Goal: Information Seeking & Learning: Learn about a topic

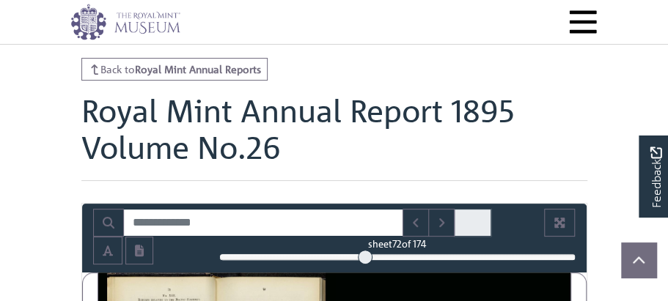
scroll to position [47, 0]
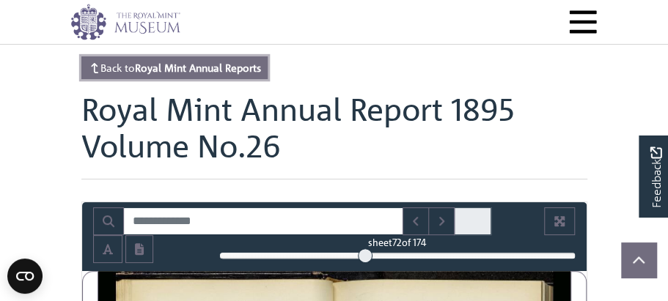
click at [208, 74] on strong "Royal Mint Annual Reports" at bounding box center [198, 67] width 126 height 13
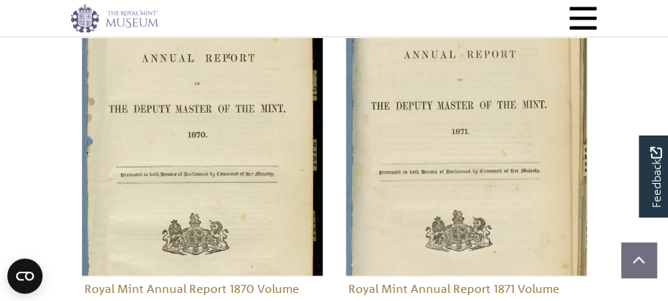
scroll to position [842, 0]
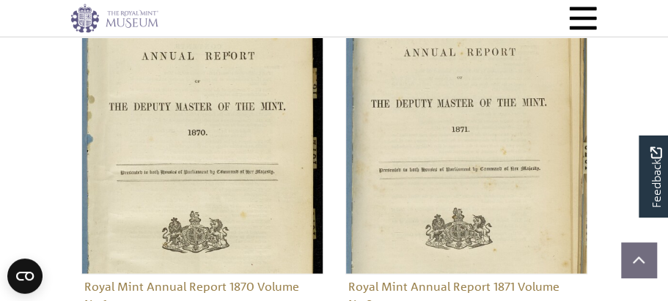
click at [358, 21] on link "10" at bounding box center [343, 7] width 32 height 28
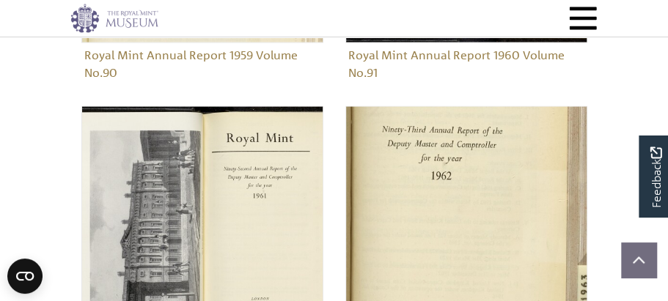
scroll to position [1071, 0]
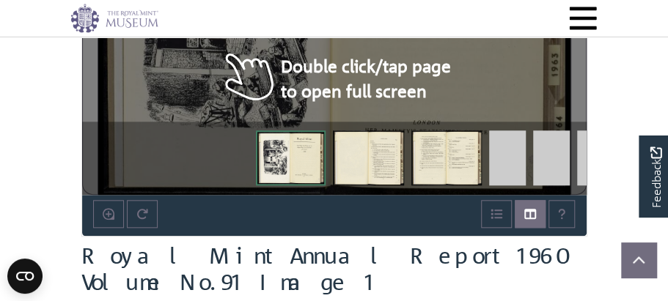
scroll to position [476, 0]
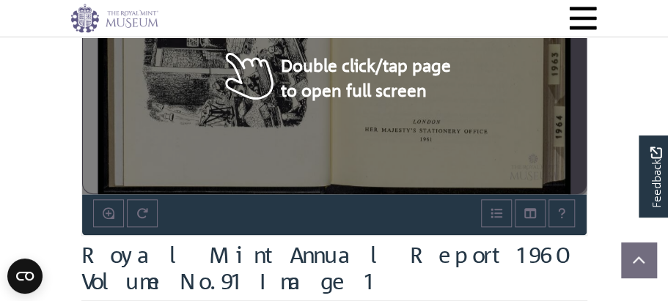
click at [579, 25] on icon "Next Page" at bounding box center [578, 19] width 7 height 12
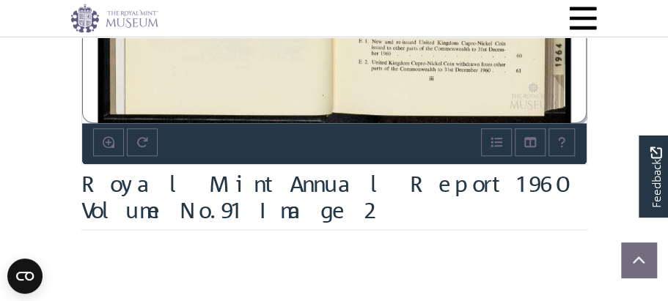
scroll to position [546, 0]
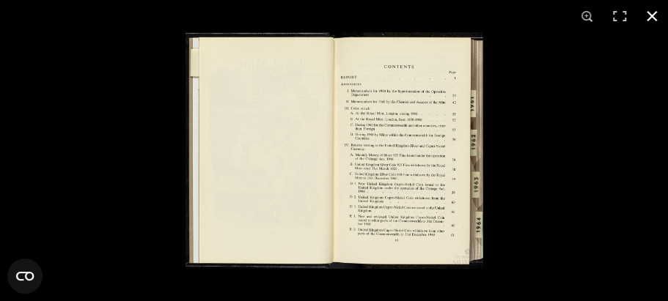
click at [651, 17] on button at bounding box center [651, 16] width 32 height 32
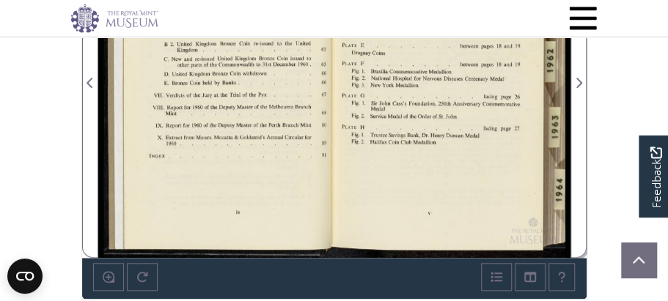
scroll to position [412, 0]
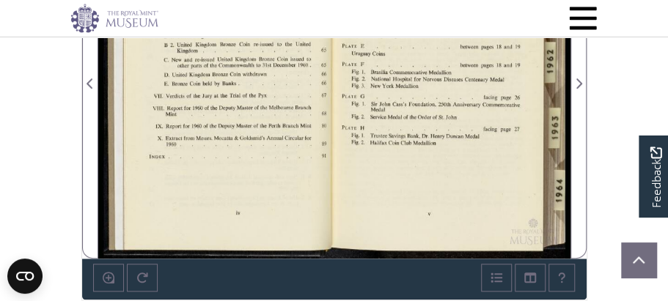
click at [240, 134] on div at bounding box center [216, 75] width 236 height 368
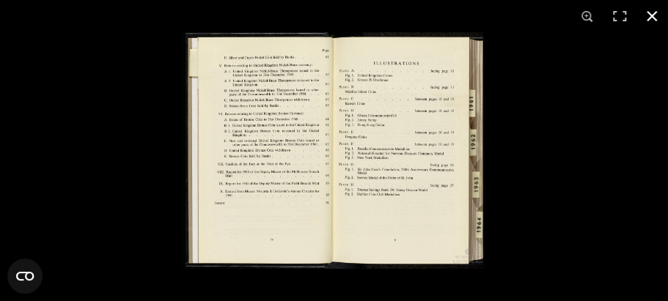
click at [566, 84] on div at bounding box center [516, 182] width 668 height 301
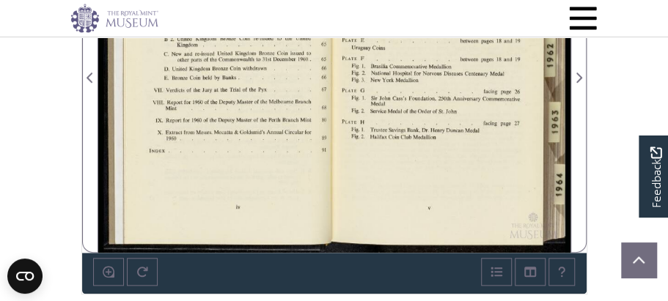
scroll to position [419, 0]
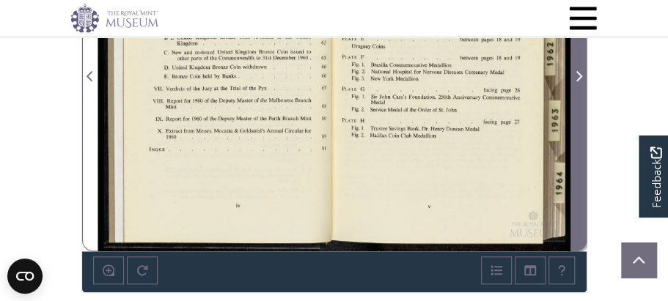
click at [578, 81] on icon "Next Page" at bounding box center [578, 76] width 6 height 10
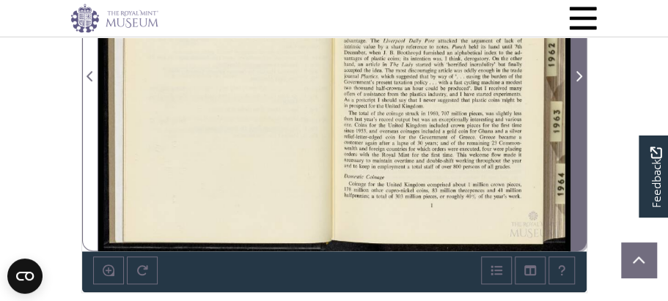
click at [578, 81] on icon "Next Page" at bounding box center [578, 76] width 6 height 10
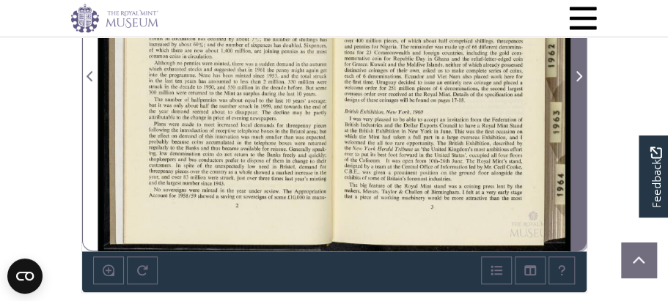
click at [578, 81] on icon "Next Page" at bounding box center [578, 76] width 6 height 10
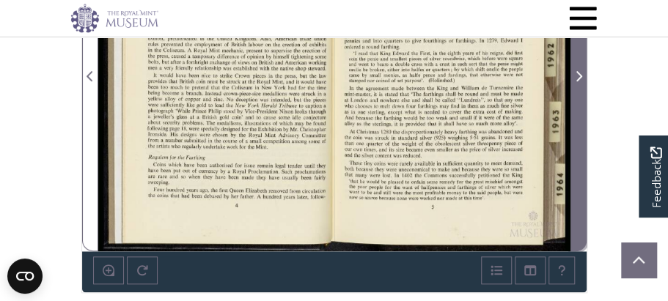
click at [578, 81] on icon "Next Page" at bounding box center [578, 76] width 6 height 10
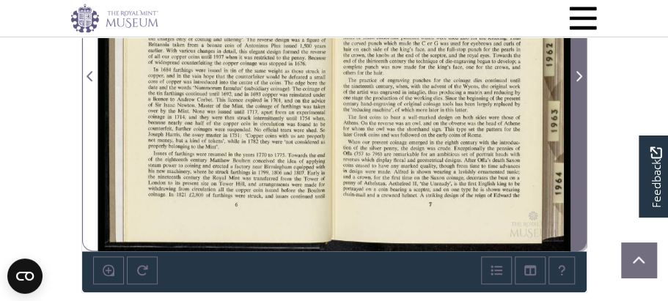
click at [578, 81] on icon "Next Page" at bounding box center [578, 76] width 6 height 10
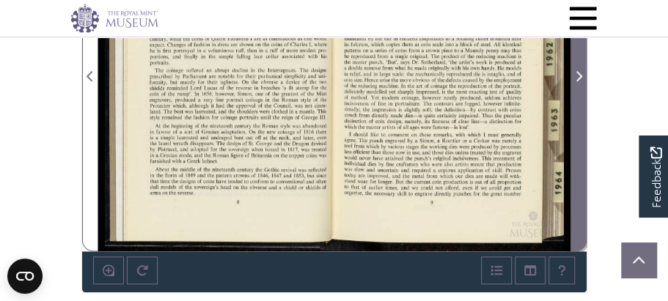
click at [578, 81] on icon "Next Page" at bounding box center [578, 76] width 6 height 10
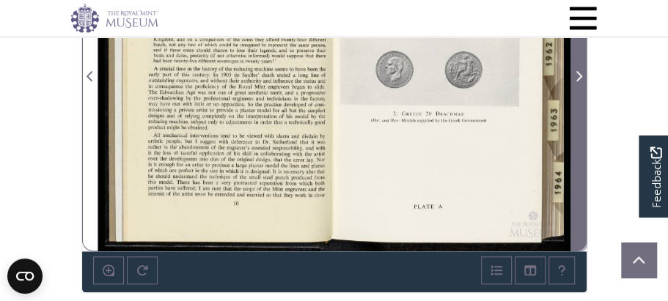
click at [578, 81] on icon "Next Page" at bounding box center [578, 76] width 6 height 10
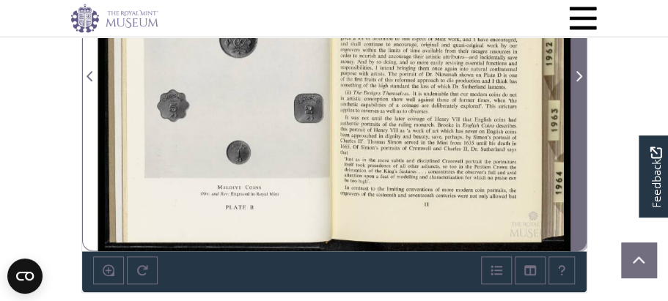
click at [578, 81] on icon "Next Page" at bounding box center [578, 76] width 6 height 10
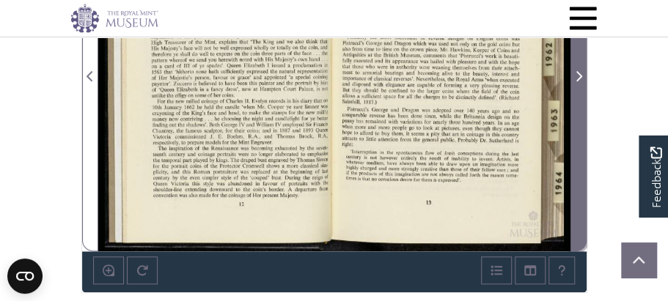
click at [578, 81] on icon "Next Page" at bounding box center [578, 76] width 6 height 10
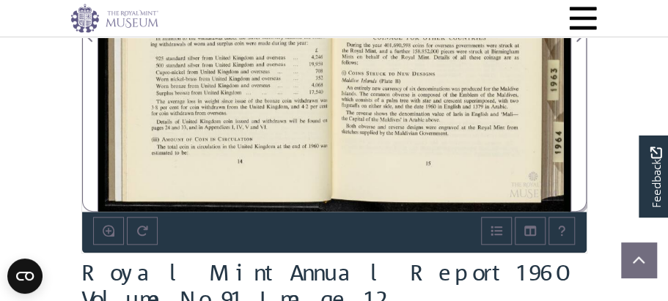
scroll to position [459, 0]
click at [459, 166] on div at bounding box center [452, 28] width 236 height 368
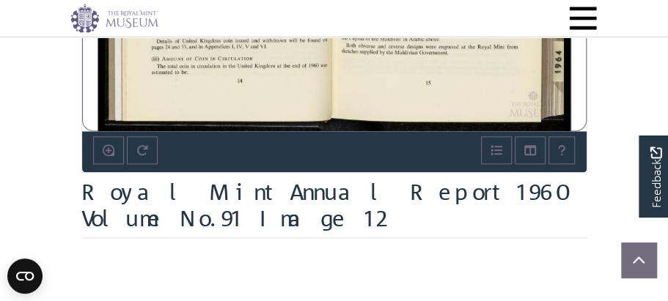
scroll to position [539, 0]
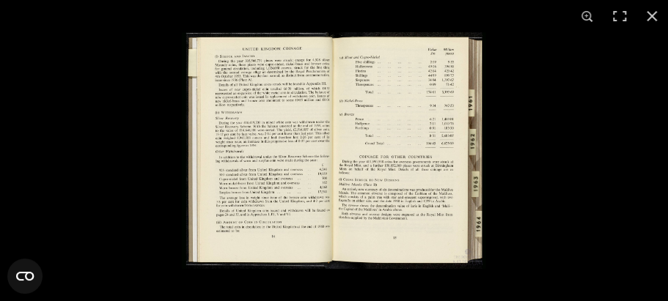
click at [248, 254] on img at bounding box center [334, 150] width 304 height 237
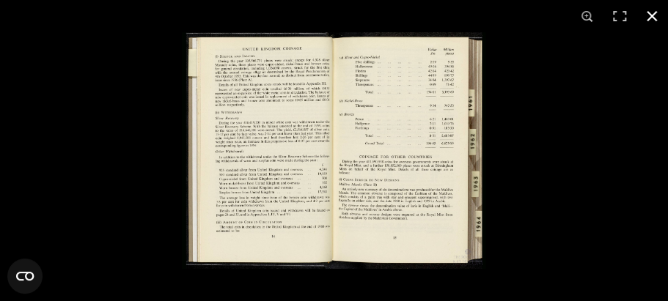
click at [651, 15] on button at bounding box center [651, 16] width 32 height 32
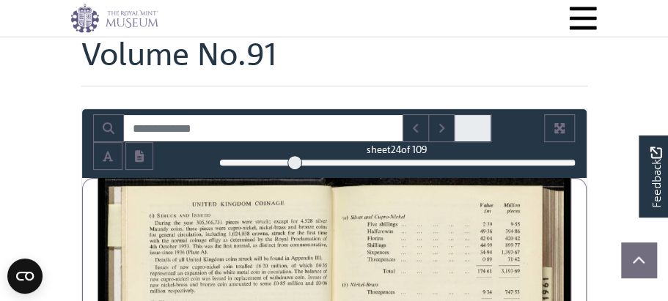
scroll to position [97, 0]
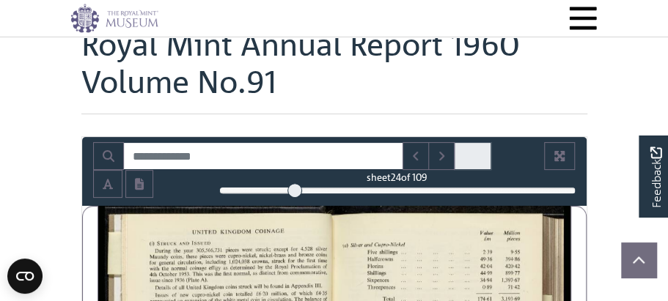
click at [261, 9] on strong "Royal Mint Annual Reports" at bounding box center [198, 2] width 126 height 13
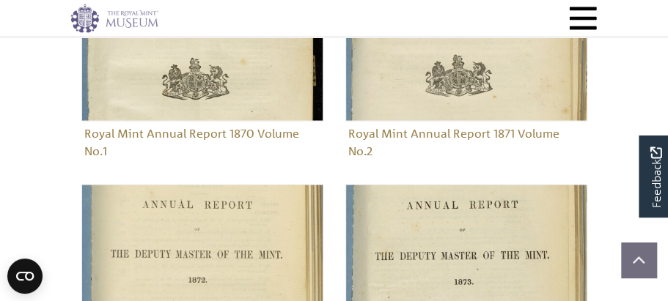
scroll to position [859, 0]
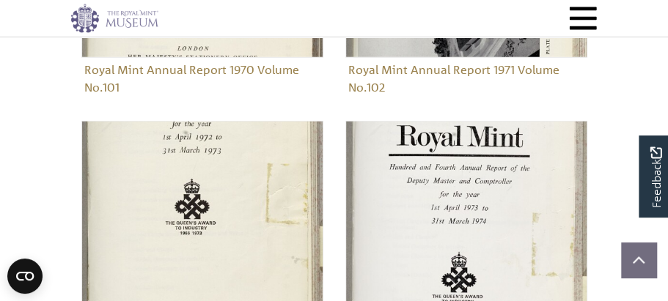
scroll to position [1361, 0]
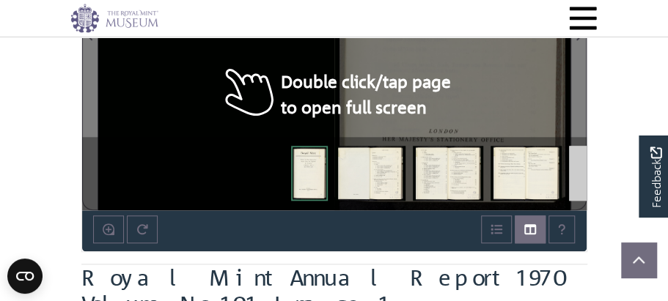
scroll to position [465, 0]
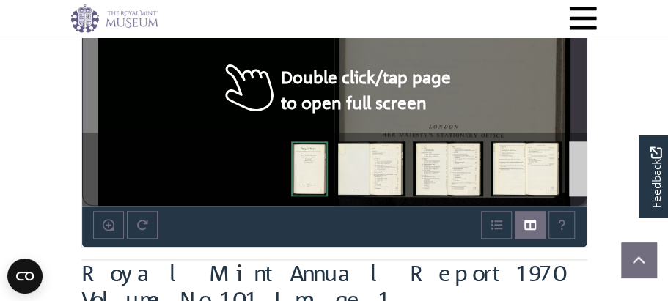
click at [577, 37] on icon "Next Page" at bounding box center [578, 31] width 7 height 12
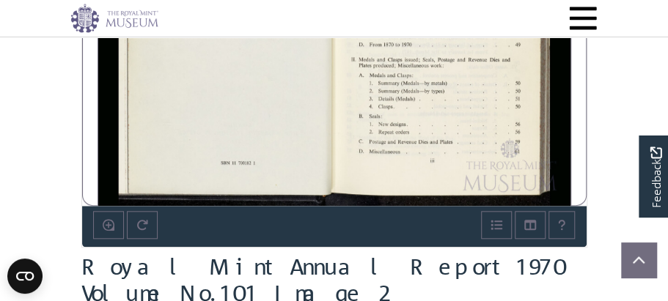
click at [440, 152] on div at bounding box center [452, 22] width 236 height 368
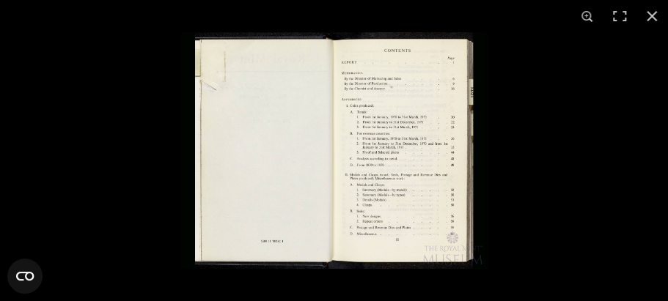
click at [413, 141] on img at bounding box center [334, 150] width 304 height 237
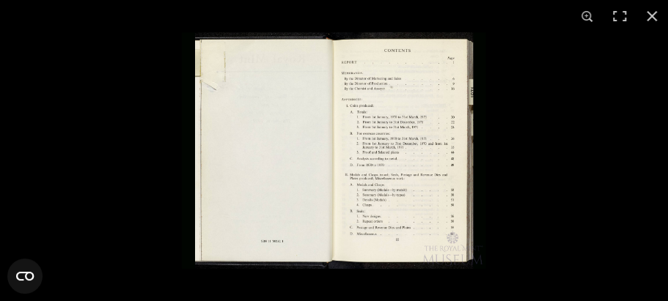
click at [417, 136] on img at bounding box center [334, 150] width 304 height 237
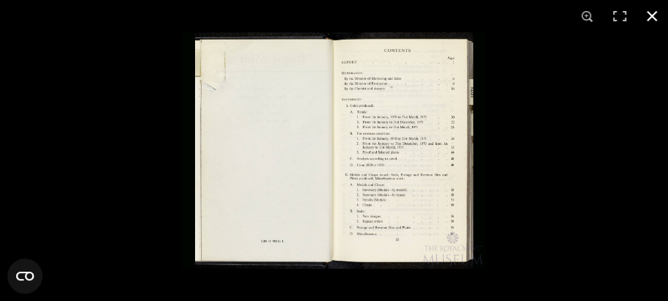
click at [654, 11] on button at bounding box center [651, 16] width 32 height 32
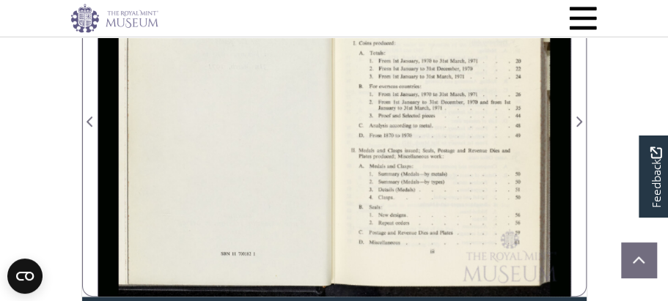
scroll to position [374, 0]
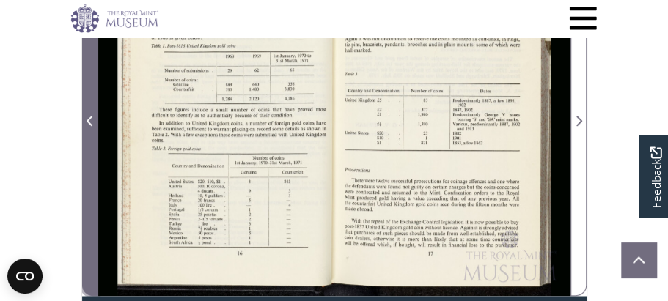
click at [88, 126] on icon "Previous Page" at bounding box center [89, 121] width 6 height 10
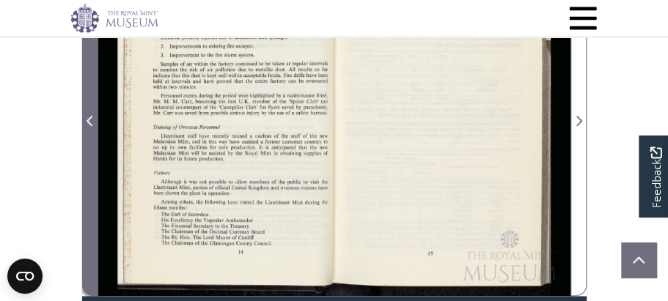
click at [88, 126] on icon "Previous Page" at bounding box center [89, 121] width 6 height 10
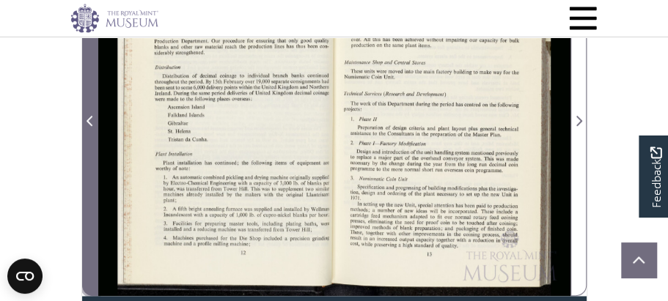
click at [88, 126] on icon "Previous Page" at bounding box center [89, 121] width 6 height 10
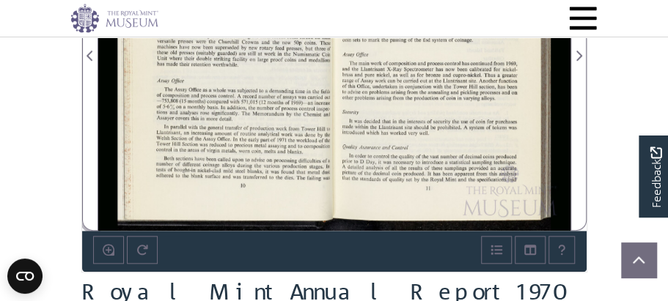
scroll to position [443, 0]
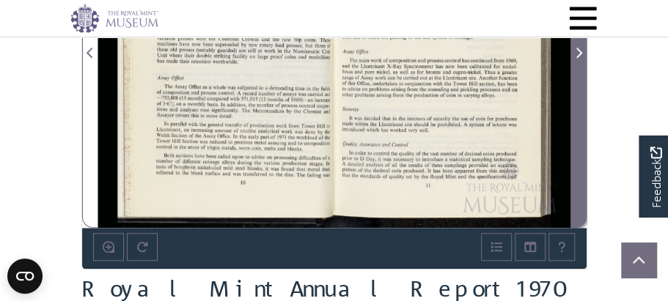
click at [576, 59] on icon "Next Page" at bounding box center [578, 53] width 7 height 12
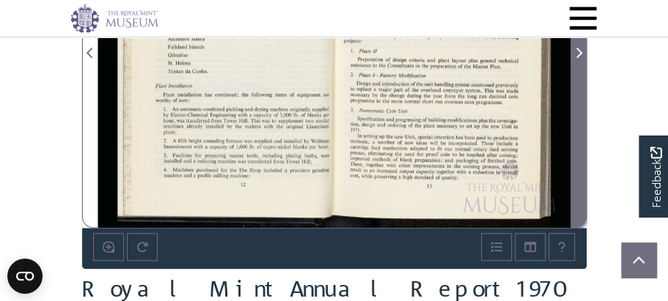
click at [576, 59] on icon "Next Page" at bounding box center [578, 53] width 7 height 12
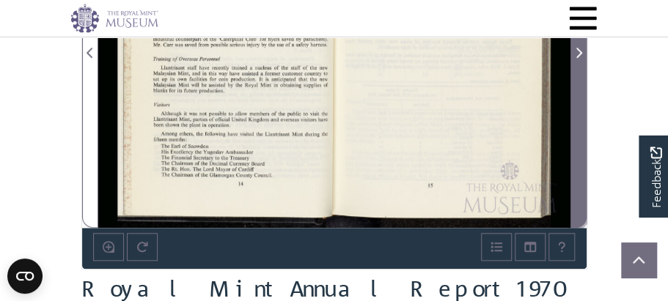
click at [576, 59] on icon "Next Page" at bounding box center [578, 53] width 7 height 12
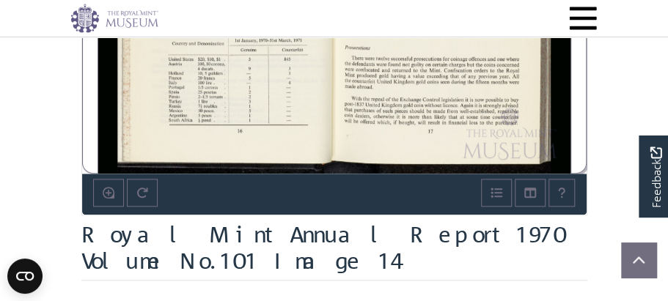
scroll to position [498, 0]
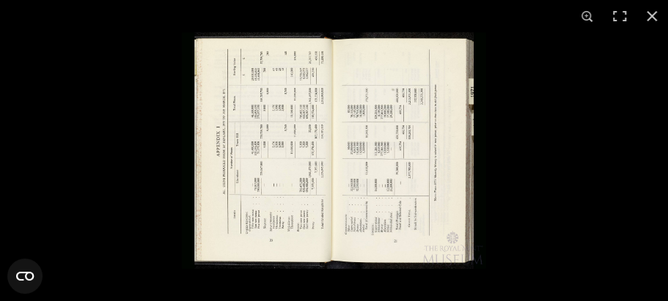
click at [362, 166] on img at bounding box center [334, 150] width 304 height 237
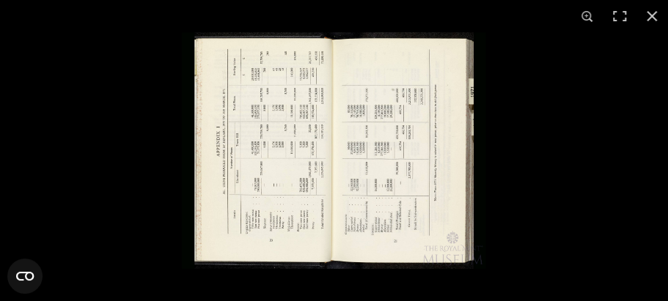
click at [371, 208] on img at bounding box center [334, 150] width 304 height 237
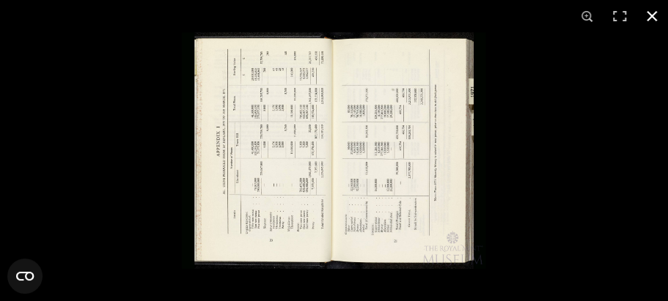
click at [649, 18] on button at bounding box center [651, 16] width 32 height 32
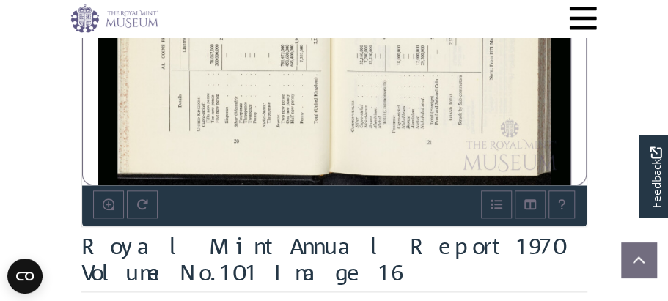
scroll to position [487, 0]
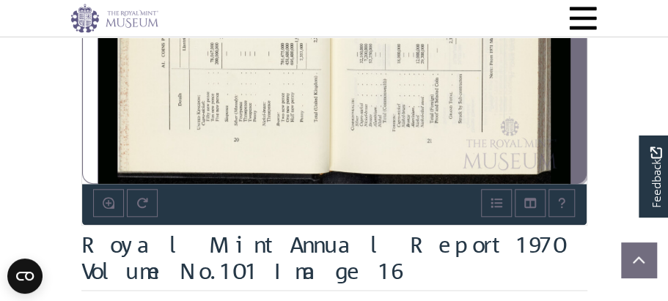
click at [577, 15] on icon "Next Page" at bounding box center [578, 9] width 7 height 12
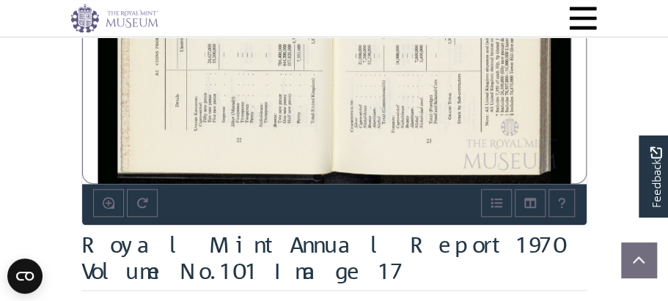
click at [274, 184] on div at bounding box center [216, 0] width 236 height 368
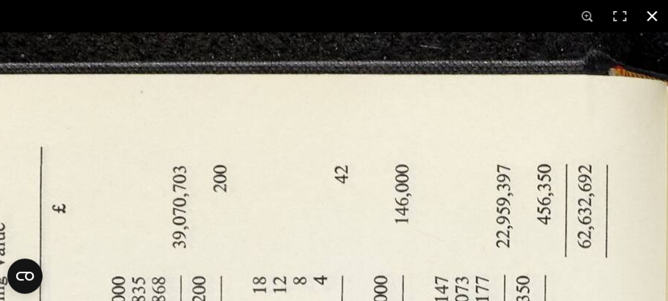
click at [649, 16] on button at bounding box center [651, 16] width 32 height 32
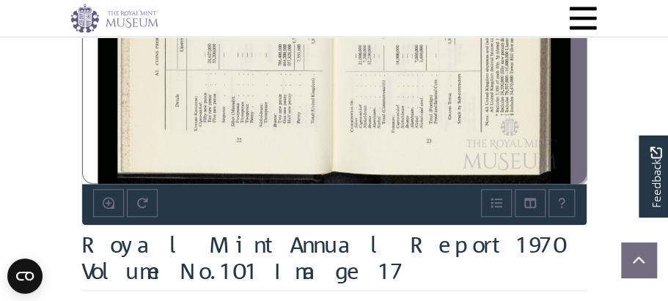
click at [577, 15] on icon "Next Page" at bounding box center [578, 9] width 7 height 12
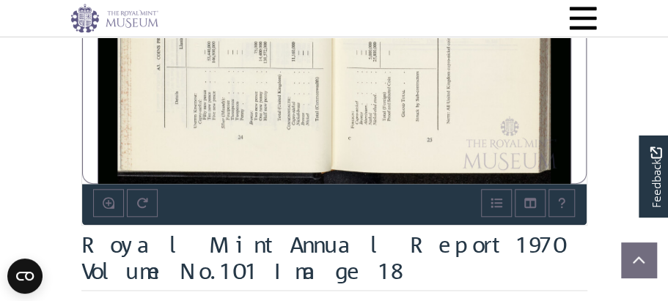
click at [204, 176] on div at bounding box center [216, 0] width 236 height 368
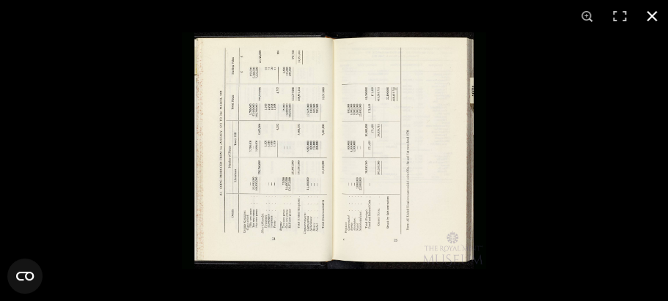
click at [648, 15] on button at bounding box center [651, 16] width 32 height 32
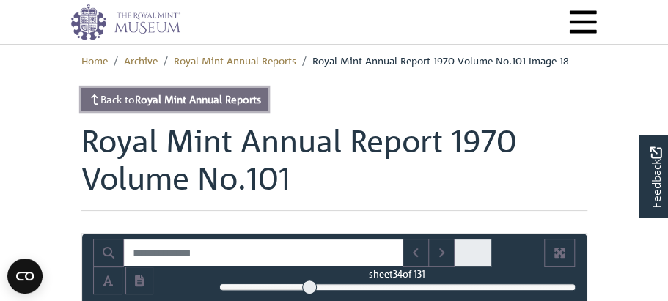
click at [261, 106] on strong "Royal Mint Annual Reports" at bounding box center [198, 98] width 126 height 13
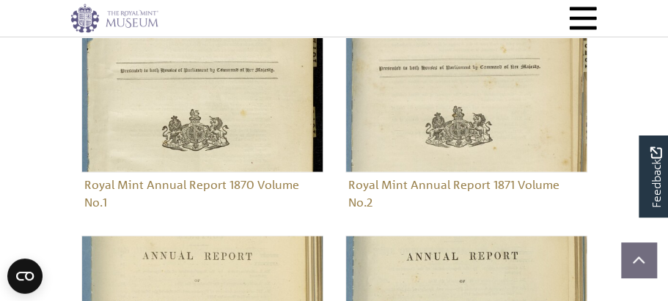
scroll to position [947, 0]
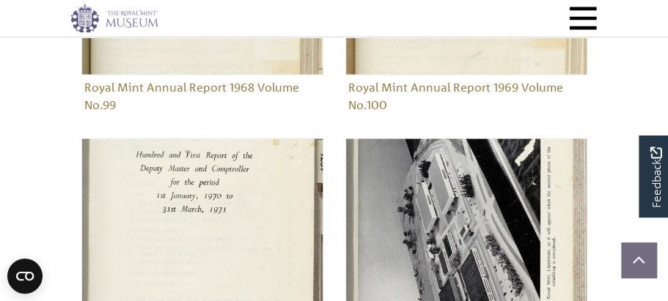
scroll to position [1042, 0]
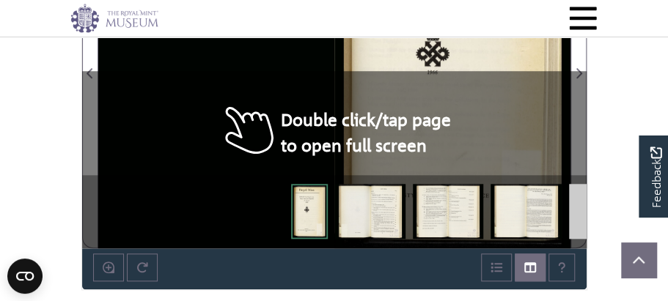
scroll to position [424, 0]
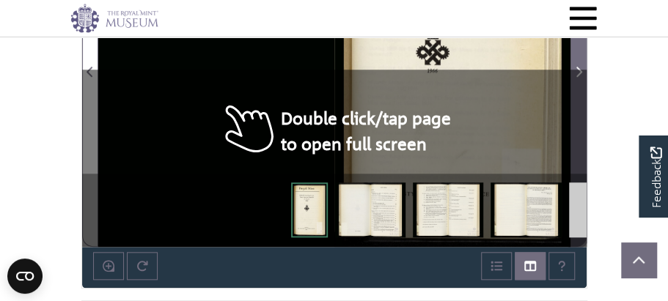
click at [577, 78] on icon "Next Page" at bounding box center [578, 72] width 7 height 12
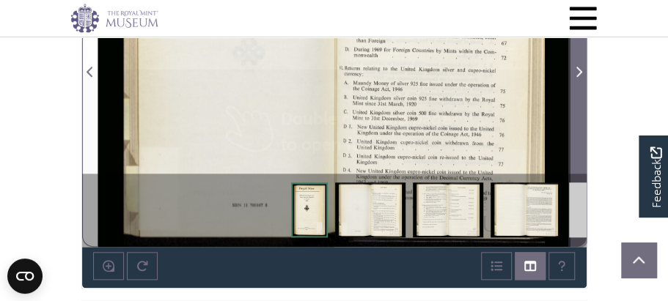
click at [577, 78] on icon "Next Page" at bounding box center [578, 72] width 7 height 12
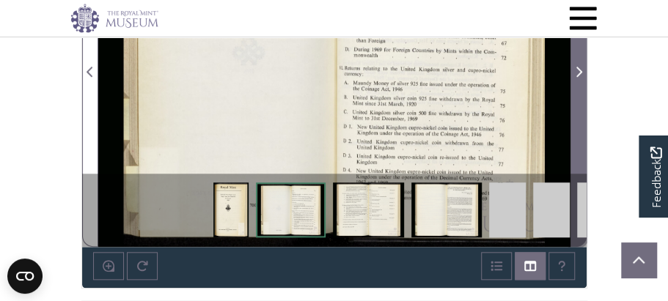
click at [577, 78] on icon "Next Page" at bounding box center [578, 72] width 7 height 12
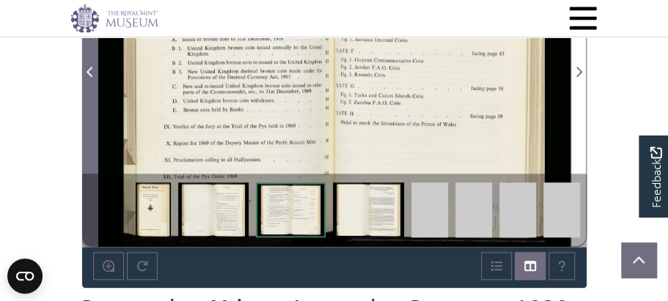
click at [83, 81] on span "Previous Page" at bounding box center [90, 72] width 15 height 18
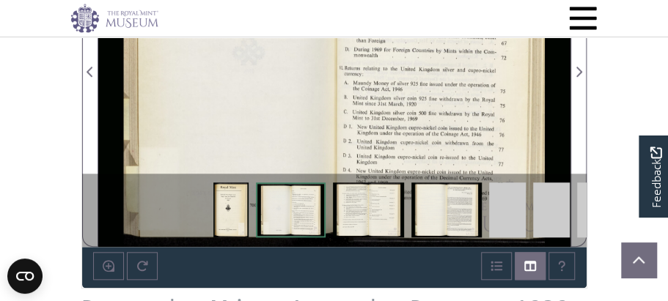
click at [389, 186] on div at bounding box center [452, 63] width 236 height 368
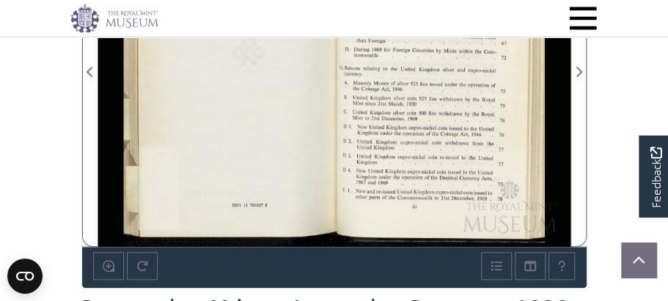
click at [389, 186] on div at bounding box center [452, 63] width 236 height 368
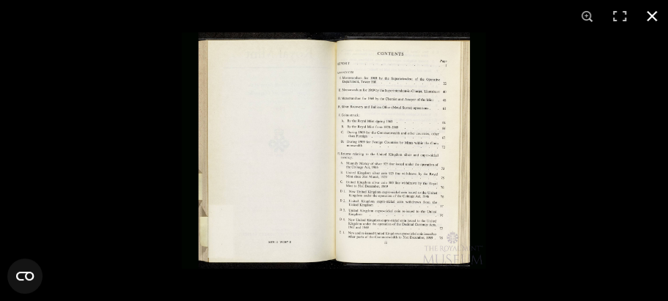
click at [649, 17] on button at bounding box center [651, 16] width 32 height 32
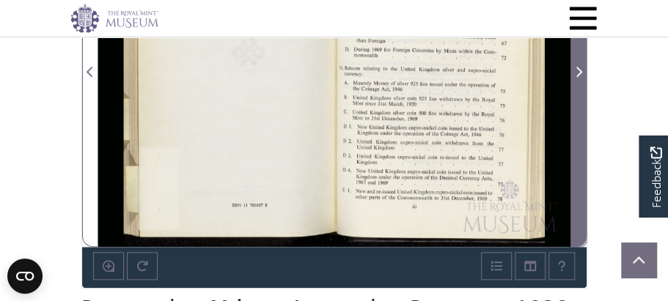
click at [580, 77] on icon "Next Page" at bounding box center [578, 72] width 6 height 10
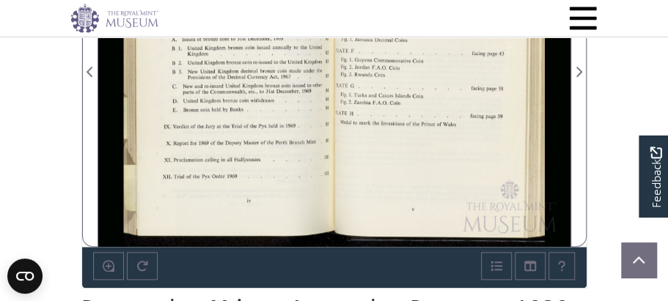
click at [255, 197] on div at bounding box center [216, 63] width 236 height 368
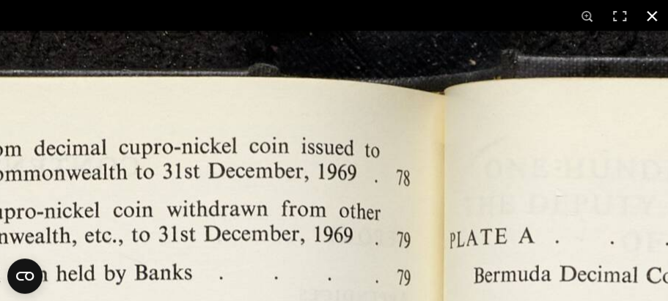
click at [651, 18] on button at bounding box center [651, 16] width 32 height 32
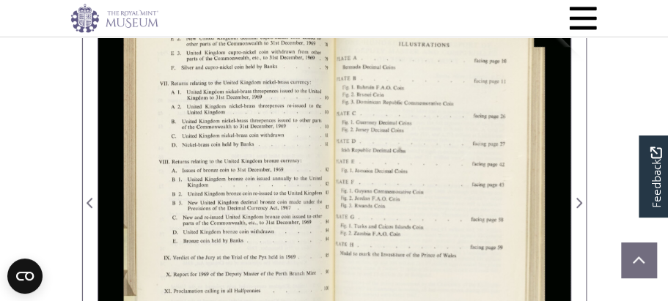
scroll to position [278, 0]
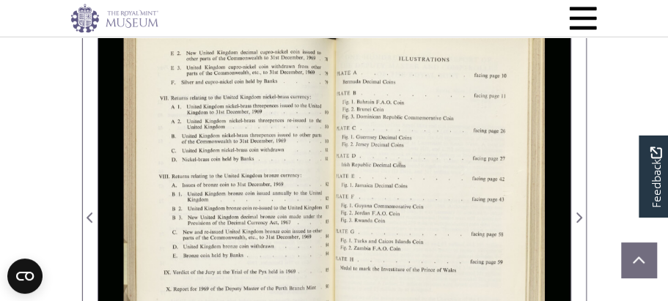
click at [399, 47] on div at bounding box center [459, 36] width 151 height 22
click at [391, 47] on div at bounding box center [459, 36] width 151 height 22
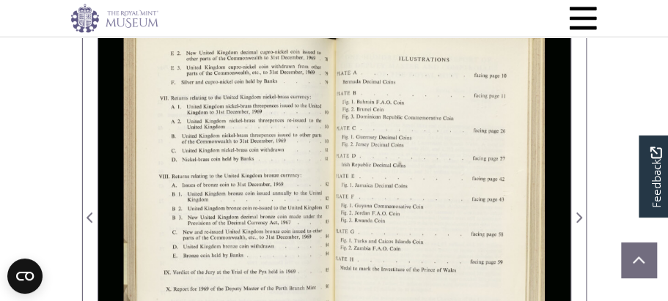
click at [229, 47] on div at bounding box center [207, 36] width 151 height 22
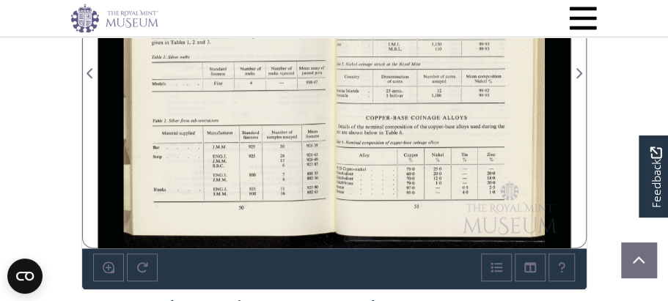
scroll to position [433, 0]
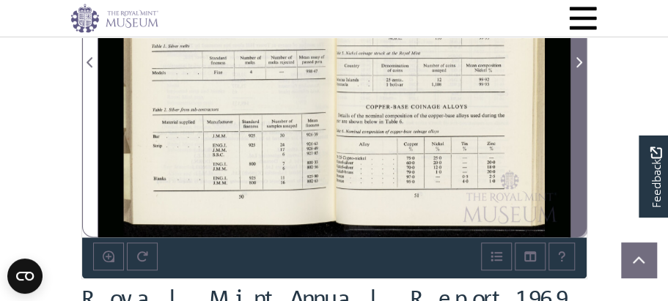
click at [578, 67] on icon "Next Page" at bounding box center [578, 62] width 6 height 10
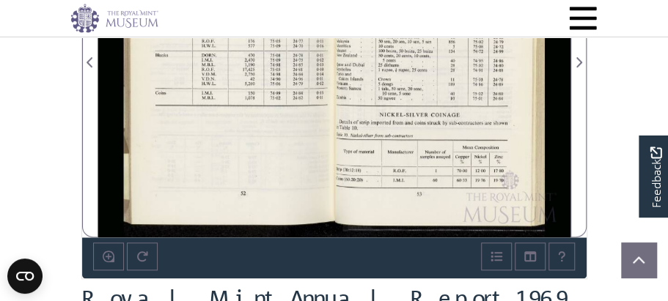
click at [253, 212] on div at bounding box center [216, 54] width 236 height 368
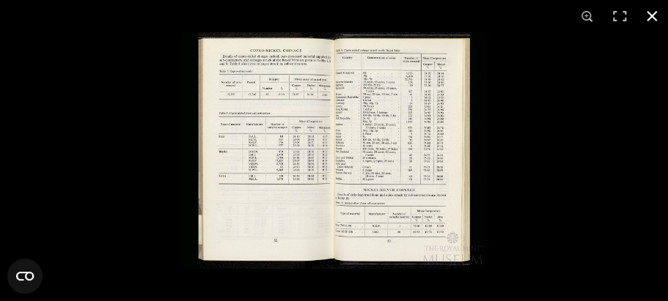
click at [651, 17] on button at bounding box center [651, 16] width 32 height 32
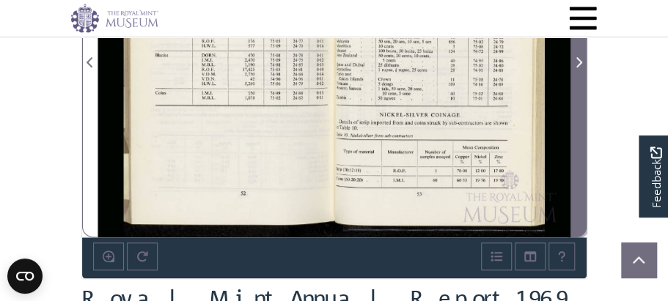
click at [578, 67] on icon "Next Page" at bounding box center [578, 62] width 6 height 10
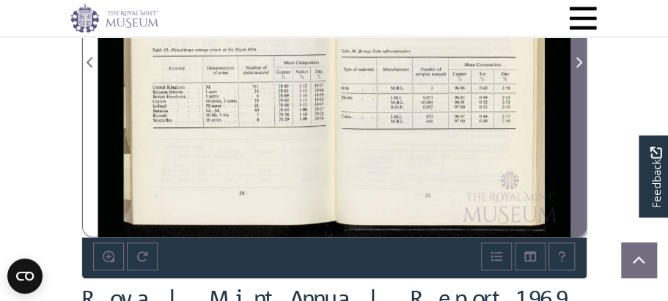
click at [578, 67] on icon "Next Page" at bounding box center [578, 62] width 6 height 10
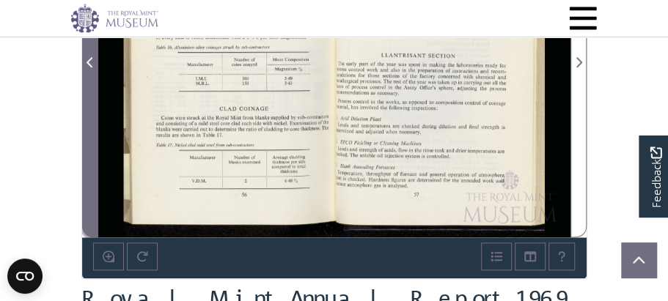
click at [90, 68] on icon "Previous Page" at bounding box center [89, 62] width 7 height 12
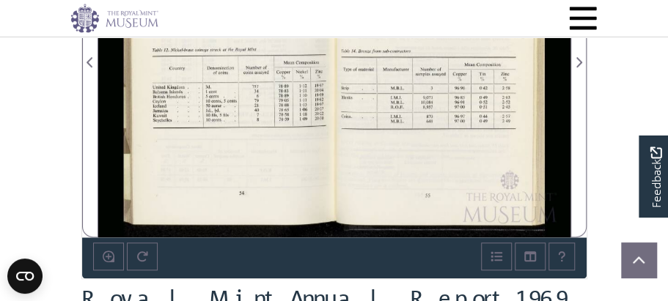
click at [314, 188] on div at bounding box center [216, 54] width 236 height 368
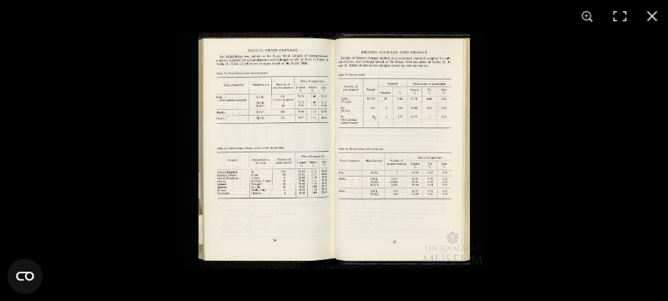
click at [314, 188] on img at bounding box center [334, 150] width 304 height 237
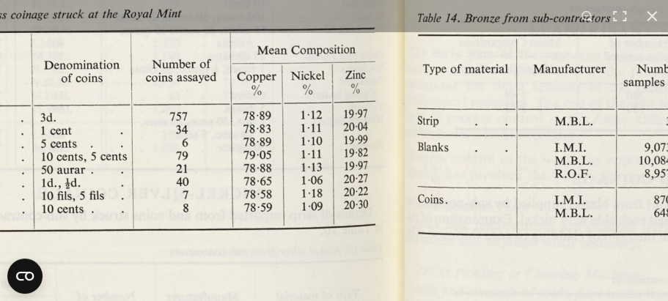
click at [314, 188] on img at bounding box center [397, 25] width 1311 height 1020
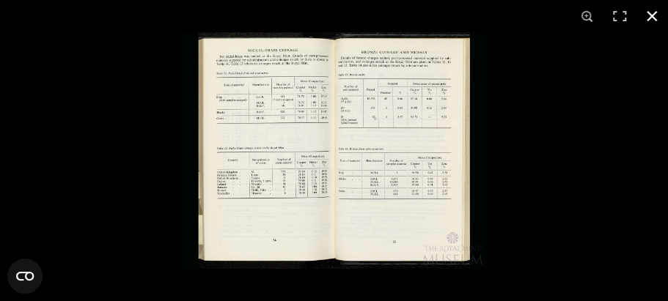
click at [651, 15] on button at bounding box center [651, 16] width 32 height 32
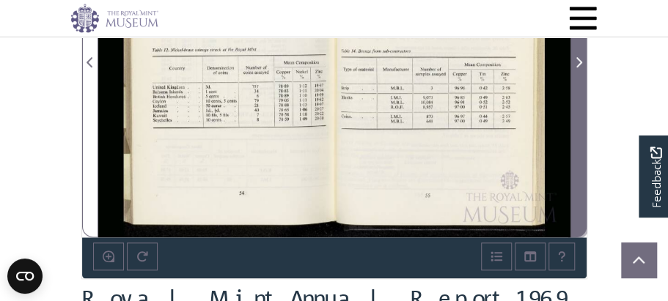
click at [577, 67] on icon "Next Page" at bounding box center [578, 62] width 6 height 10
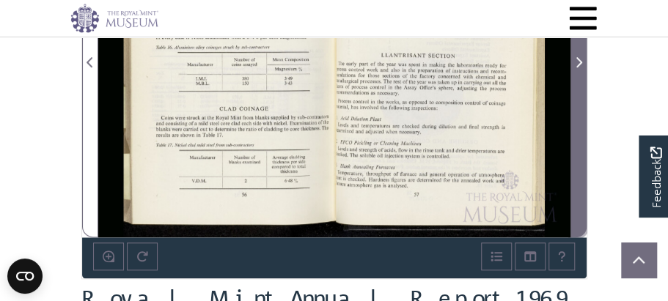
click at [577, 67] on icon "Next Page" at bounding box center [578, 62] width 6 height 10
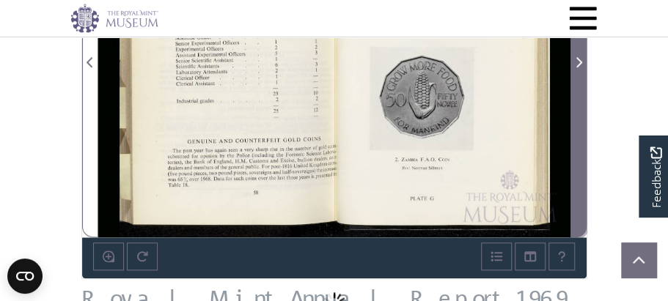
click at [577, 67] on icon "Next Page" at bounding box center [578, 62] width 6 height 10
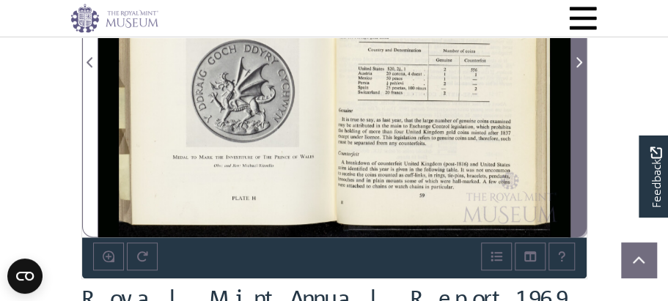
click at [577, 67] on icon "Next Page" at bounding box center [578, 62] width 6 height 10
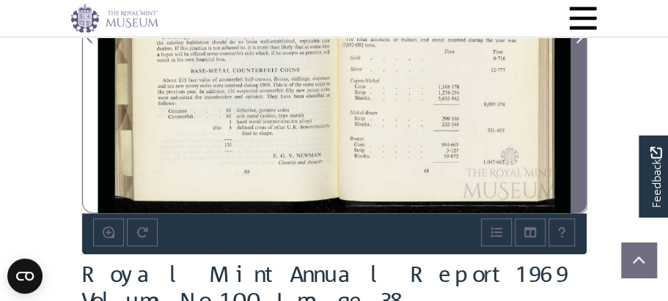
scroll to position [459, 0]
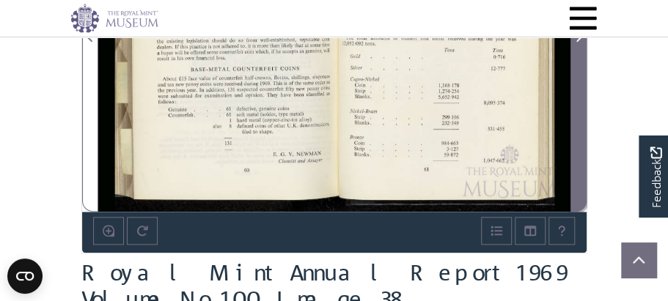
click at [581, 42] on icon "Next Page" at bounding box center [578, 37] width 6 height 10
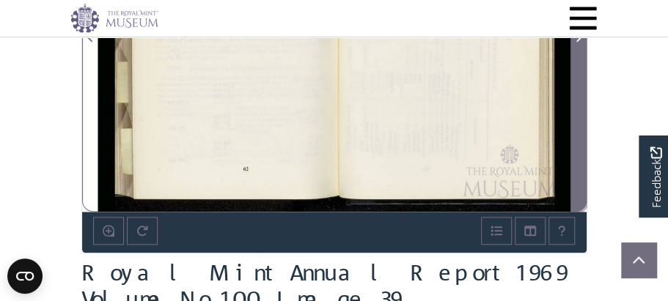
click at [581, 42] on icon "Next Page" at bounding box center [578, 37] width 6 height 10
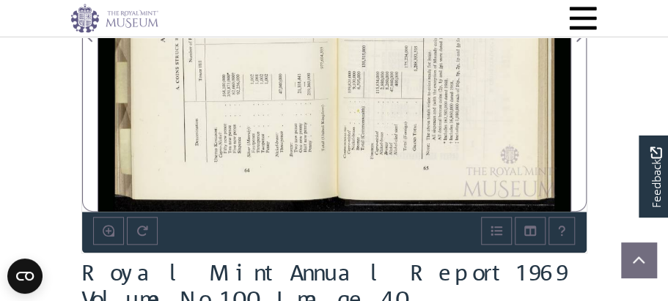
click at [202, 209] on div at bounding box center [216, 28] width 236 height 368
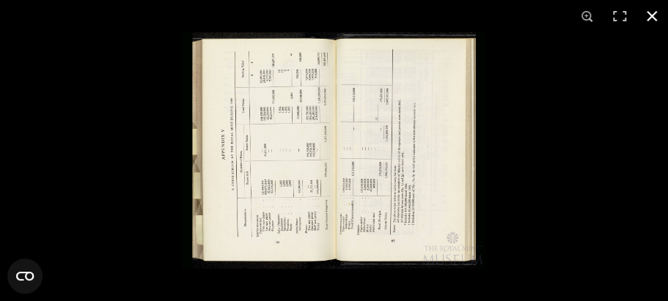
click at [651, 19] on button at bounding box center [651, 16] width 32 height 32
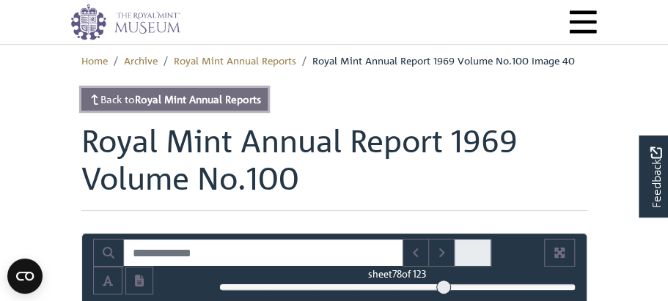
click at [261, 106] on strong "Royal Mint Annual Reports" at bounding box center [198, 98] width 126 height 13
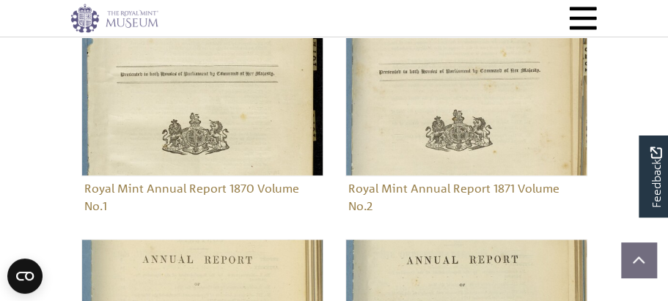
scroll to position [942, 0]
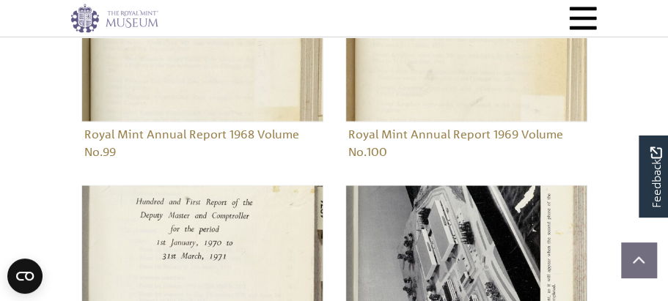
scroll to position [995, 0]
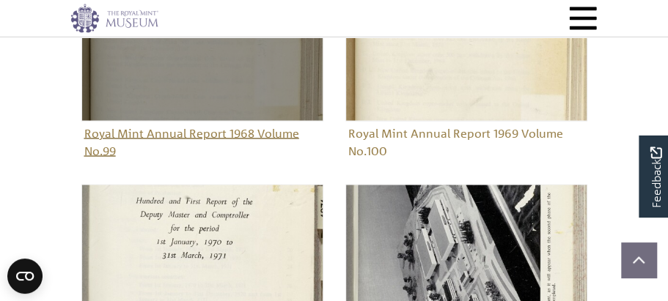
click at [202, 121] on img "Sub-collection" at bounding box center [202, 0] width 242 height 242
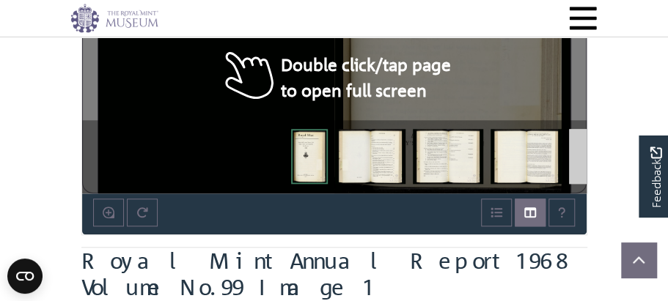
scroll to position [479, 0]
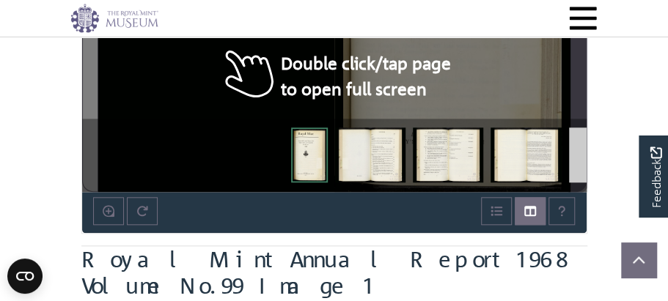
click at [580, 22] on icon "Next Page" at bounding box center [578, 17] width 6 height 10
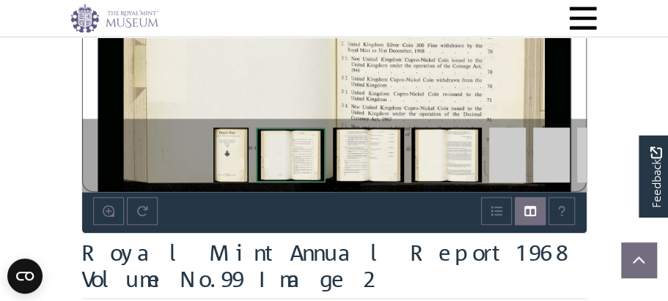
click at [399, 156] on div at bounding box center [452, 8] width 236 height 368
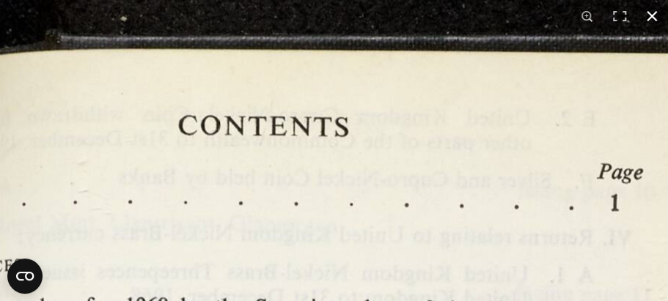
click at [653, 17] on button at bounding box center [651, 16] width 32 height 32
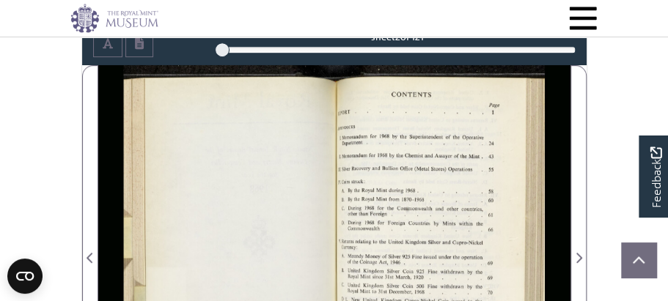
scroll to position [232, 0]
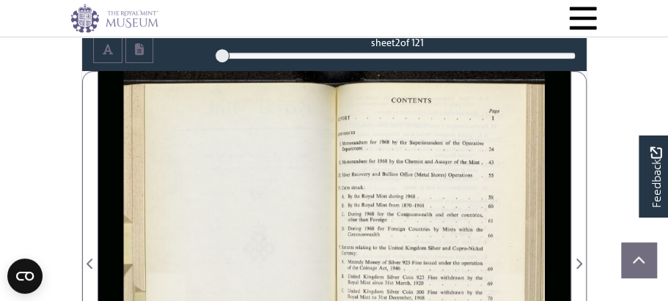
click at [346, 63] on div "2" at bounding box center [397, 55] width 356 height 15
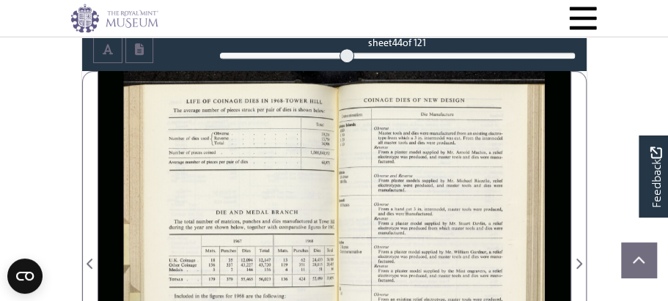
click at [384, 93] on div at bounding box center [459, 82] width 151 height 22
click at [344, 63] on div at bounding box center [346, 55] width 15 height 15
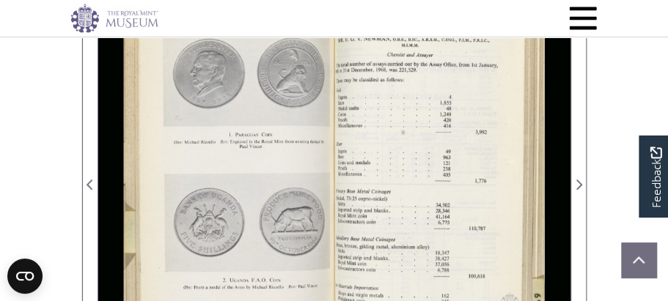
scroll to position [314, 0]
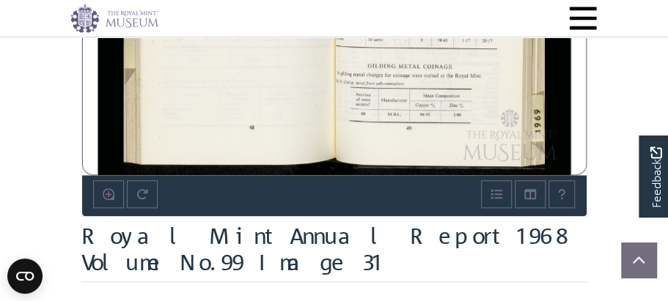
scroll to position [498, 0]
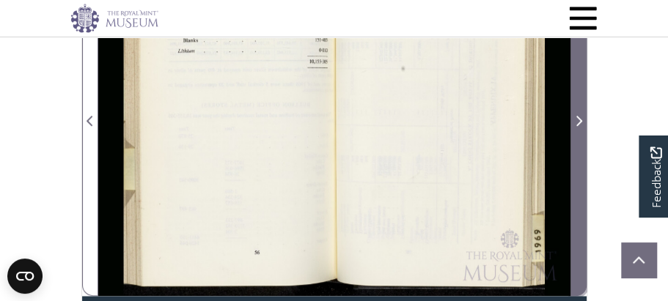
scroll to position [372, 0]
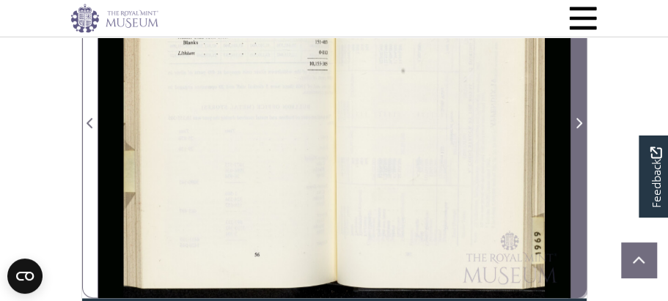
click at [576, 129] on icon "Next Page" at bounding box center [578, 123] width 7 height 12
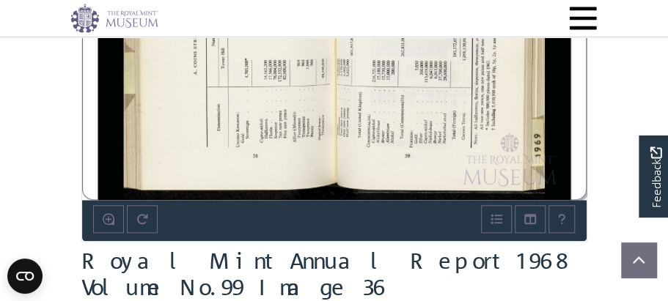
scroll to position [472, 0]
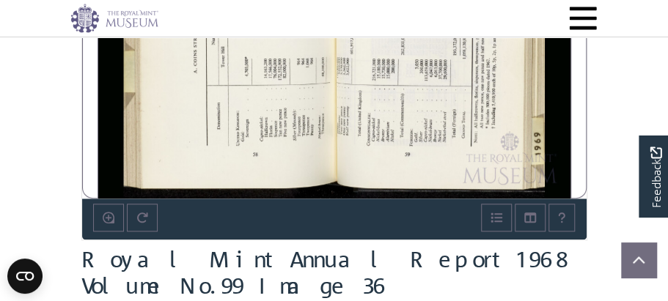
click at [191, 183] on div at bounding box center [216, 15] width 236 height 368
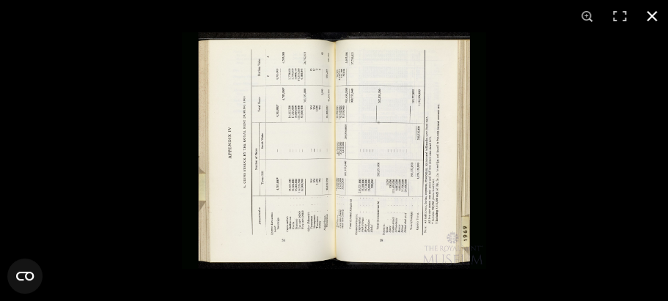
click at [651, 15] on button at bounding box center [651, 16] width 32 height 32
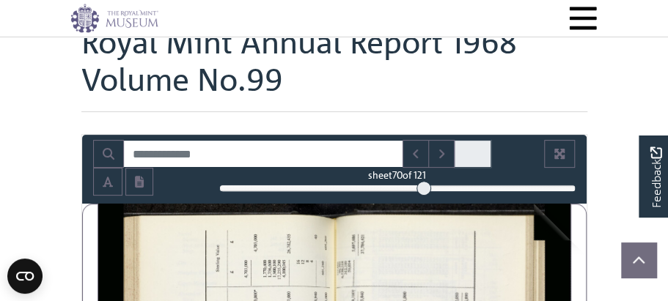
scroll to position [0, 0]
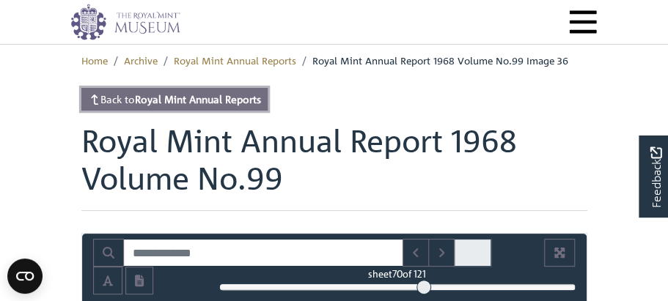
click at [261, 106] on strong "Royal Mint Annual Reports" at bounding box center [198, 98] width 126 height 13
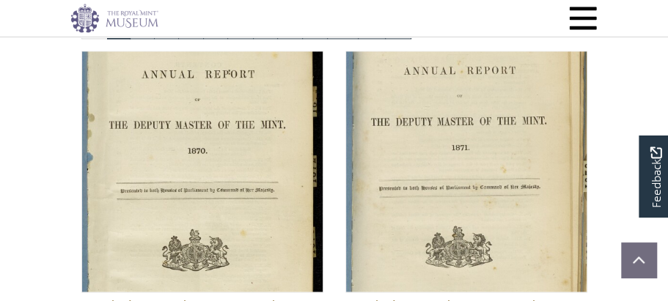
scroll to position [825, 0]
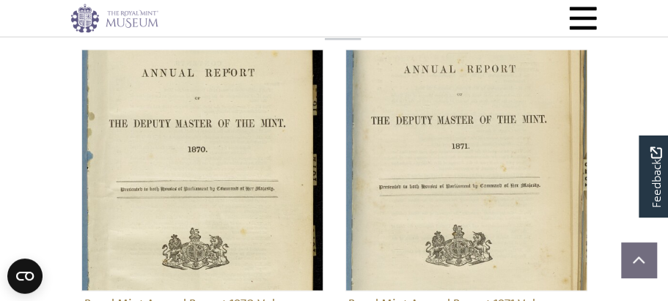
click at [358, 37] on link "10" at bounding box center [343, 24] width 32 height 28
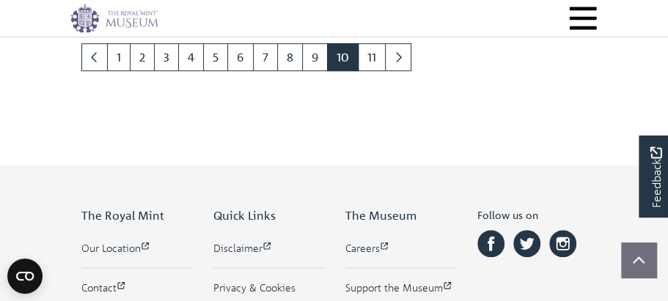
scroll to position [2368, 0]
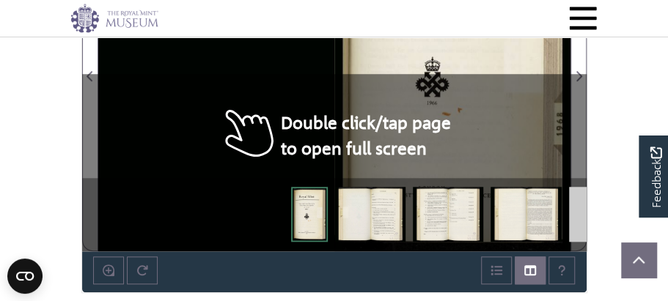
scroll to position [423, 0]
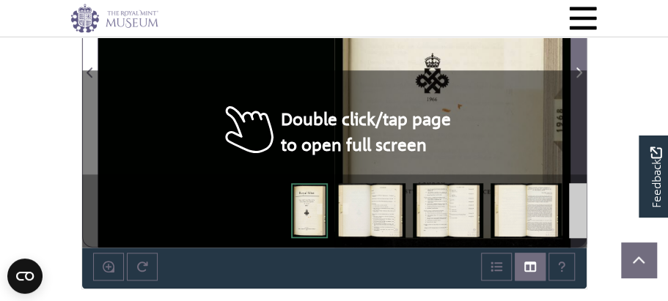
click at [580, 78] on icon "Next Page" at bounding box center [578, 72] width 6 height 10
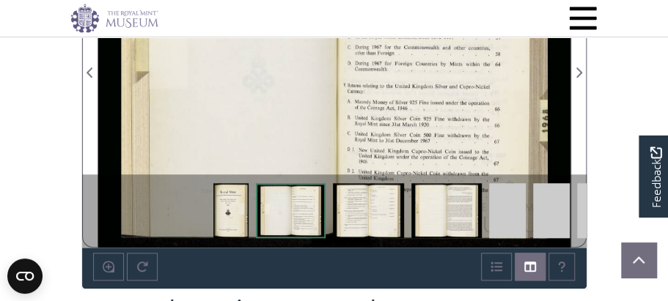
click at [442, 192] on div at bounding box center [452, 64] width 236 height 368
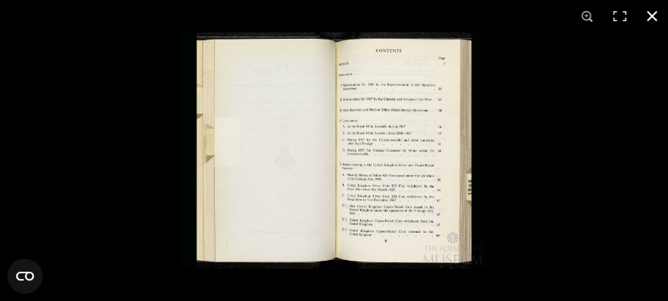
click at [651, 15] on button at bounding box center [651, 16] width 32 height 32
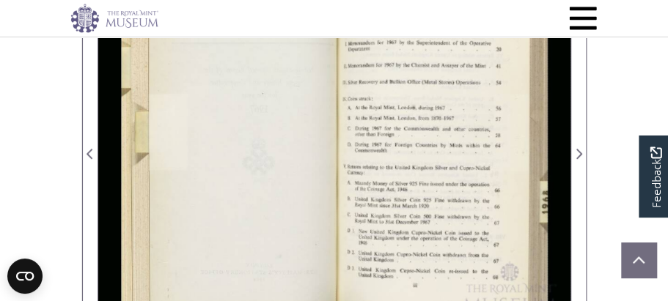
scroll to position [340, 0]
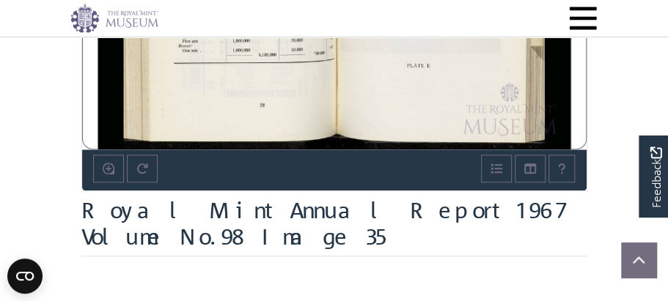
scroll to position [482, 0]
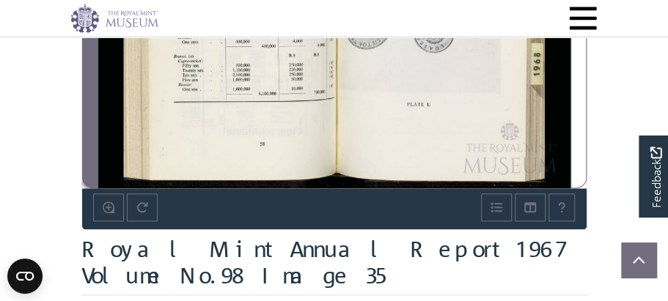
click at [90, 18] on icon "Previous Page" at bounding box center [89, 13] width 6 height 10
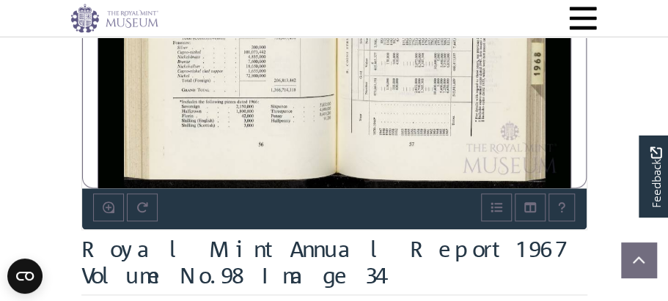
click at [399, 169] on div at bounding box center [452, 4] width 236 height 368
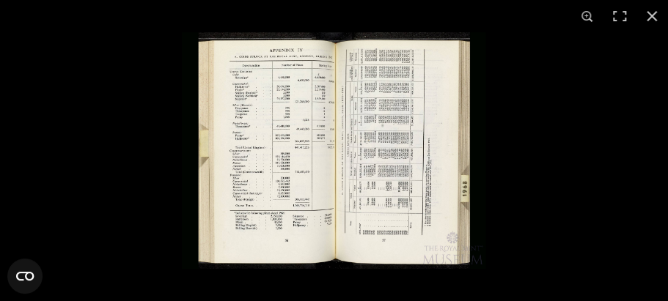
click at [330, 200] on img at bounding box center [334, 150] width 304 height 237
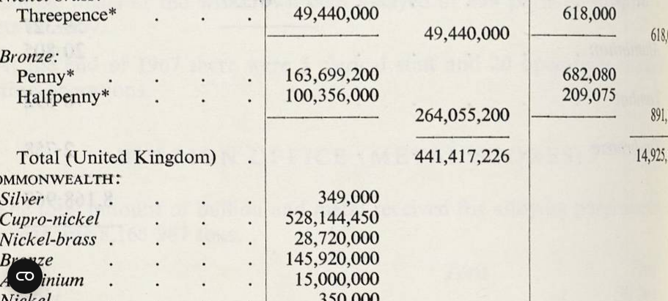
click at [329, 200] on img at bounding box center [676, 177] width 2031 height 1583
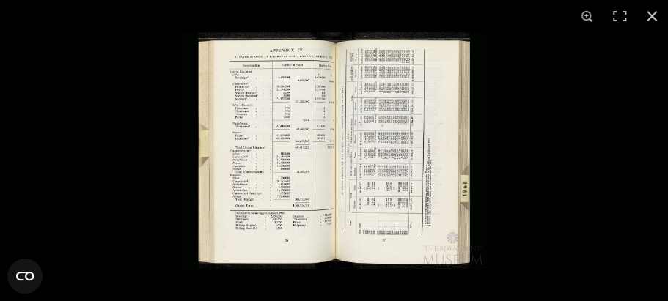
click at [332, 229] on img at bounding box center [334, 150] width 304 height 237
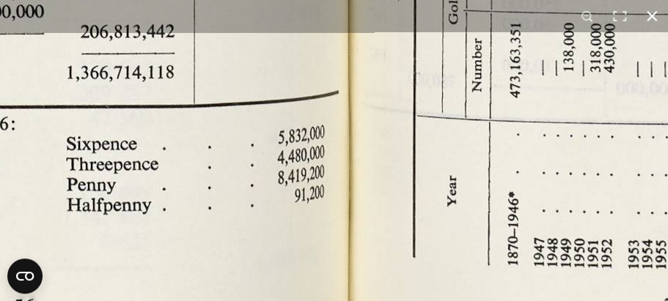
click at [651, 14] on button at bounding box center [651, 16] width 32 height 32
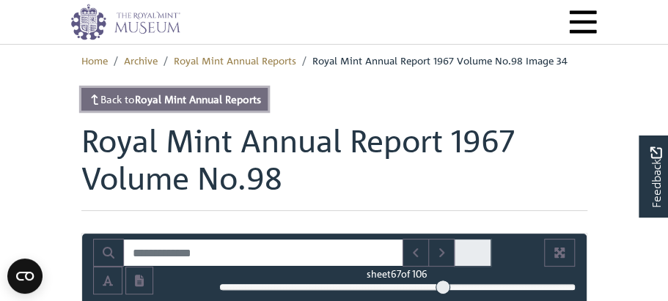
click at [261, 106] on strong "Royal Mint Annual Reports" at bounding box center [198, 98] width 126 height 13
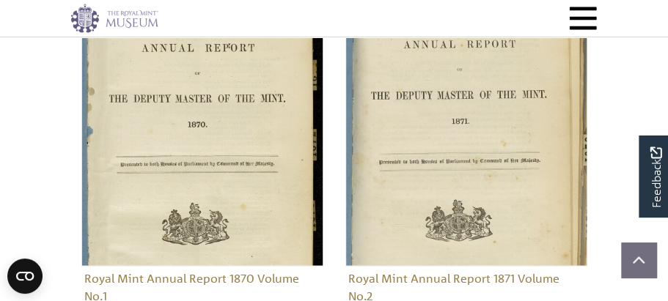
scroll to position [860, 0]
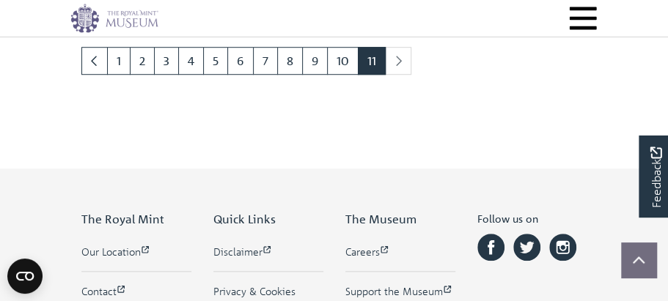
scroll to position [2364, 0]
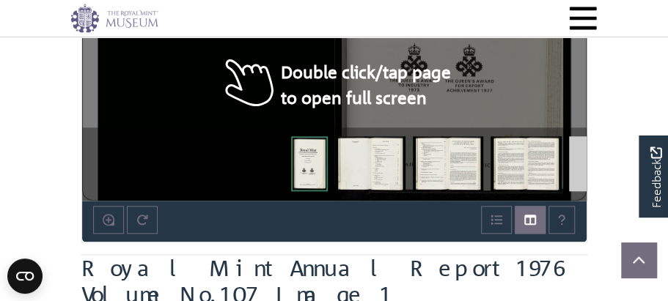
scroll to position [470, 0]
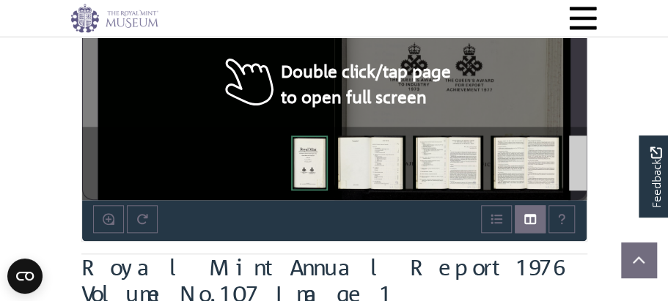
click at [575, 31] on icon "Next Page" at bounding box center [578, 25] width 7 height 12
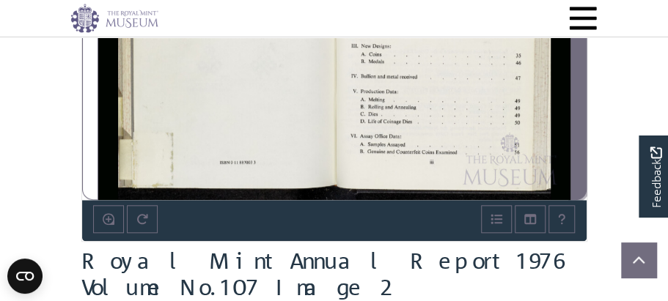
click at [575, 31] on icon "Next Page" at bounding box center [578, 25] width 7 height 12
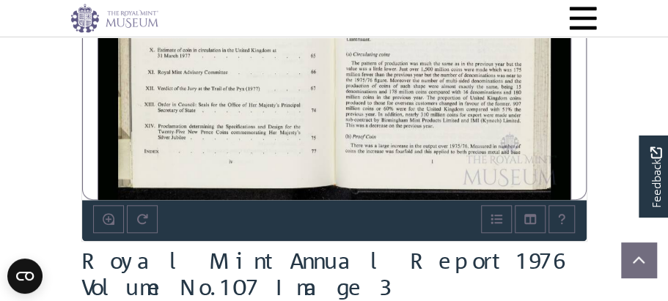
click at [207, 174] on div at bounding box center [216, 16] width 236 height 368
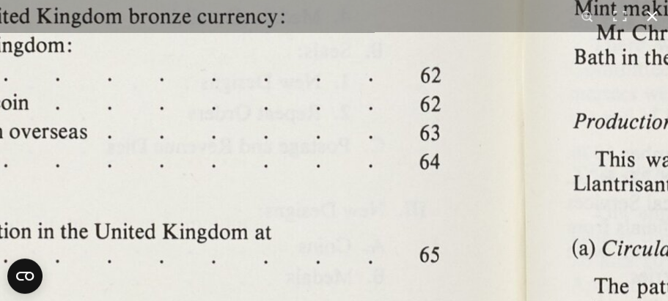
click at [650, 12] on button at bounding box center [651, 16] width 32 height 32
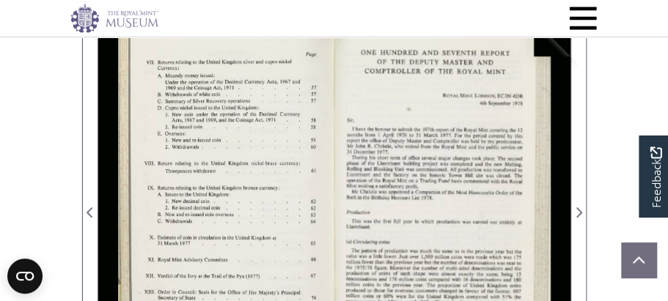
scroll to position [277, 0]
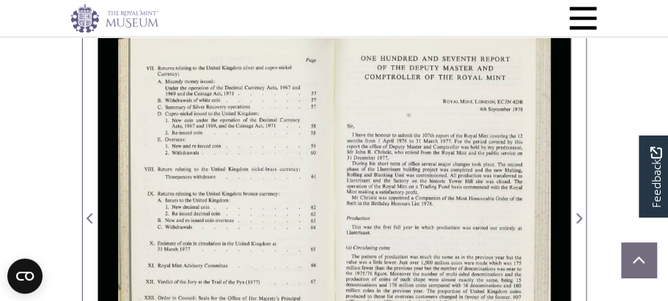
click at [477, 48] on div at bounding box center [459, 37] width 151 height 22
click at [470, 48] on div at bounding box center [459, 37] width 151 height 22
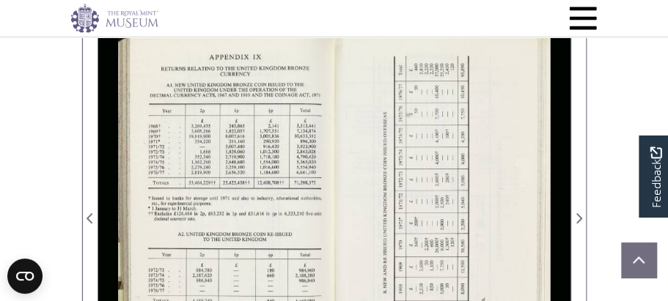
click at [330, 250] on div at bounding box center [216, 210] width 236 height 368
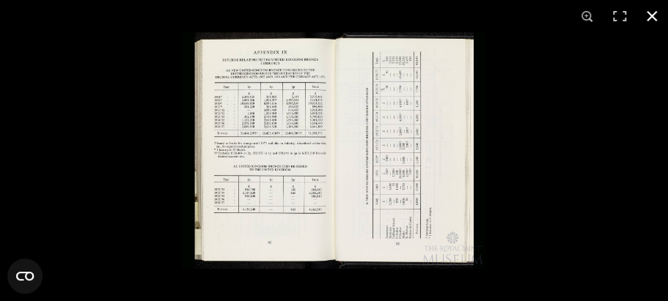
click at [651, 18] on button at bounding box center [651, 16] width 32 height 32
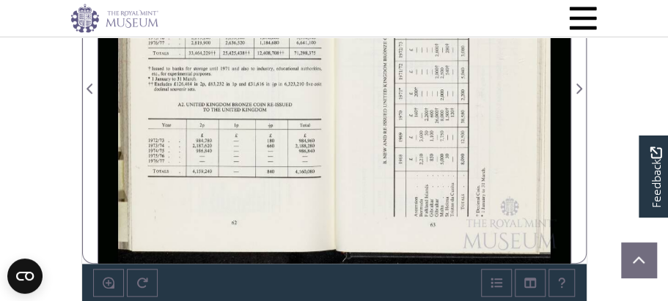
scroll to position [407, 0]
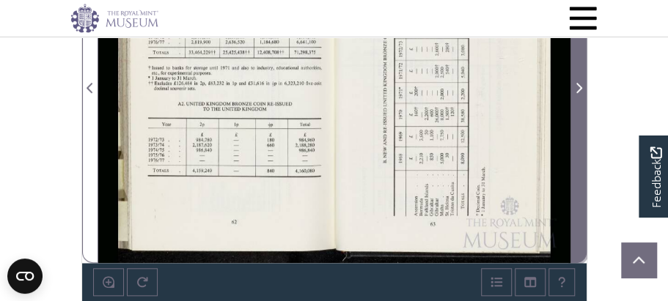
click at [577, 94] on icon "Next Page" at bounding box center [578, 88] width 7 height 12
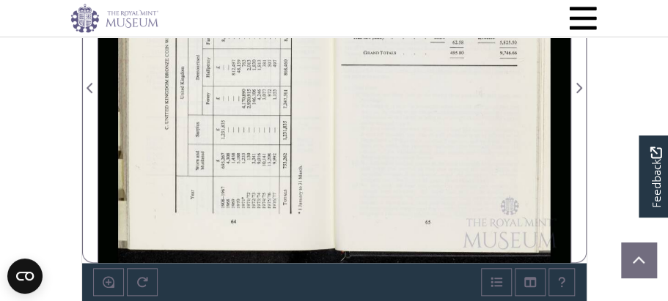
click at [221, 231] on div at bounding box center [216, 79] width 236 height 368
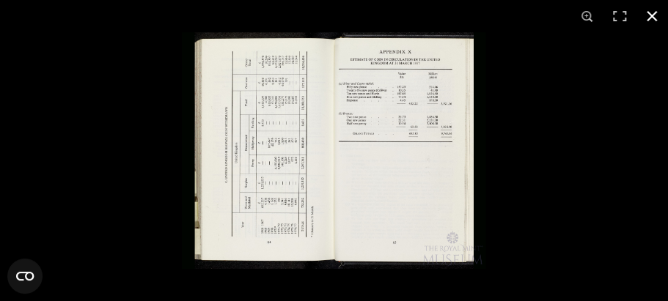
click at [649, 17] on button at bounding box center [651, 16] width 32 height 32
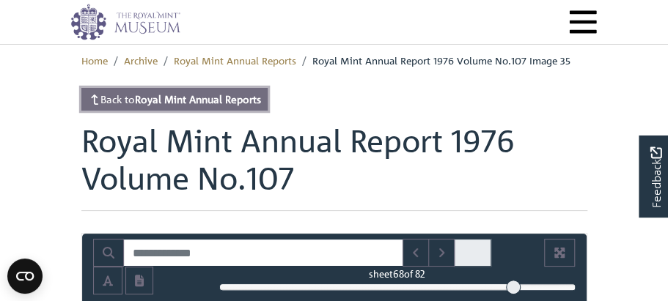
click at [261, 106] on strong "Royal Mint Annual Reports" at bounding box center [198, 98] width 126 height 13
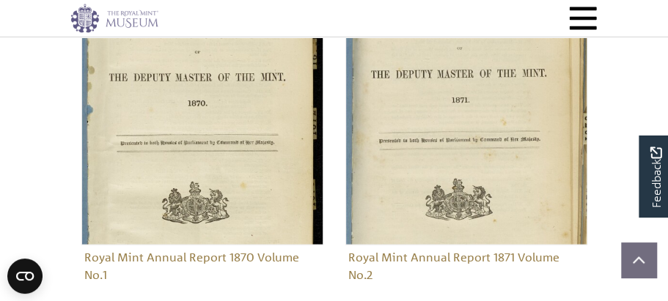
scroll to position [872, 0]
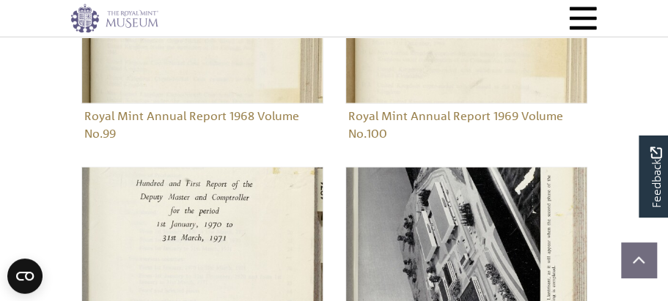
scroll to position [1014, 0]
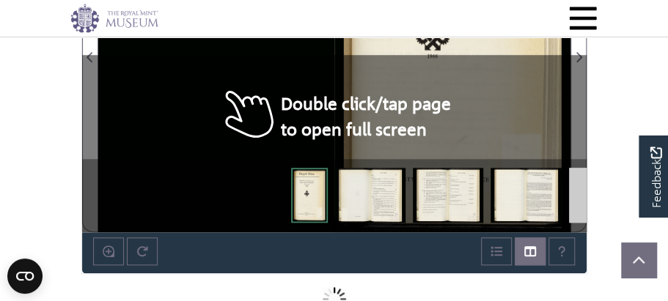
scroll to position [448, 0]
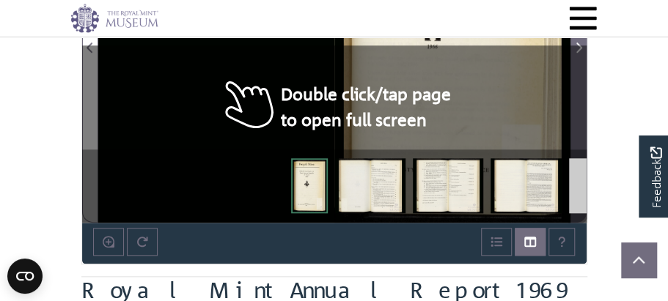
click at [580, 53] on icon "Next Page" at bounding box center [578, 48] width 6 height 10
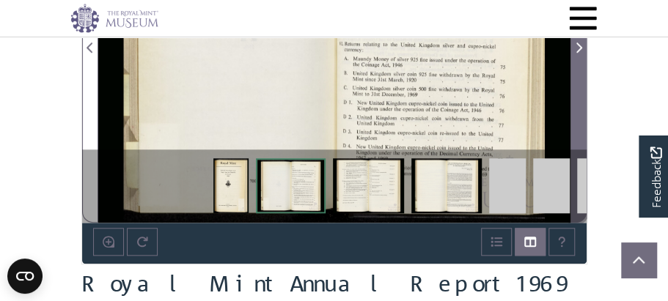
click at [580, 53] on icon "Next Page" at bounding box center [578, 48] width 6 height 10
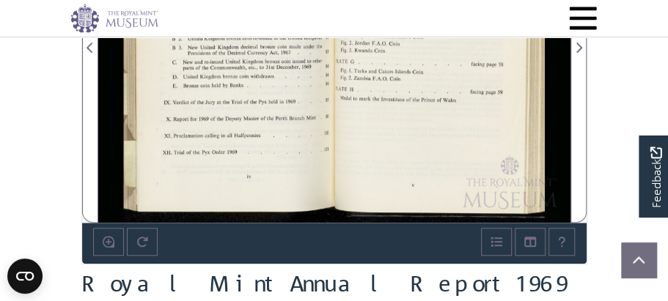
click at [306, 182] on div at bounding box center [216, 39] width 236 height 368
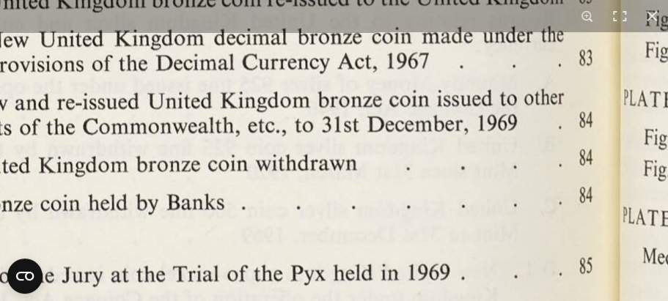
click at [305, 182] on img at bounding box center [615, 3] width 2031 height 1583
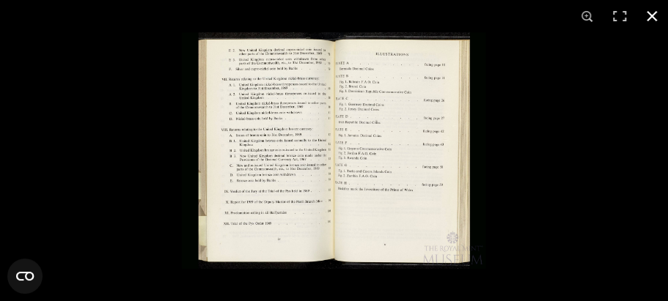
click at [650, 15] on button at bounding box center [651, 16] width 32 height 32
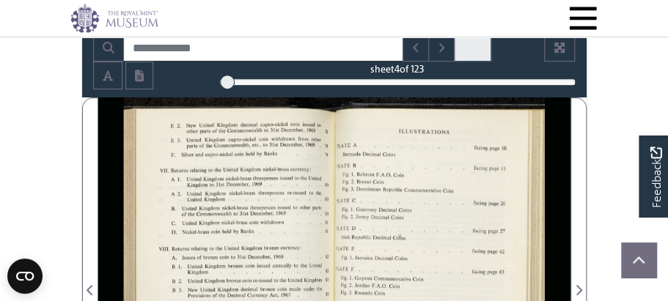
scroll to position [208, 0]
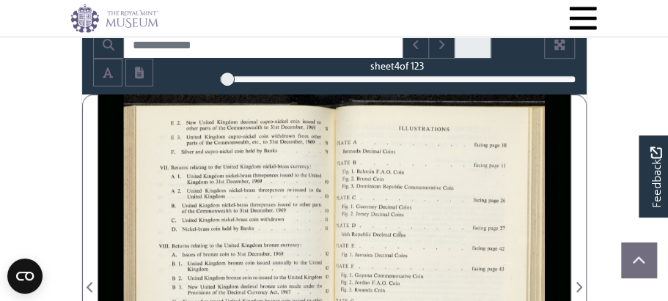
click at [462, 117] on div at bounding box center [459, 106] width 151 height 22
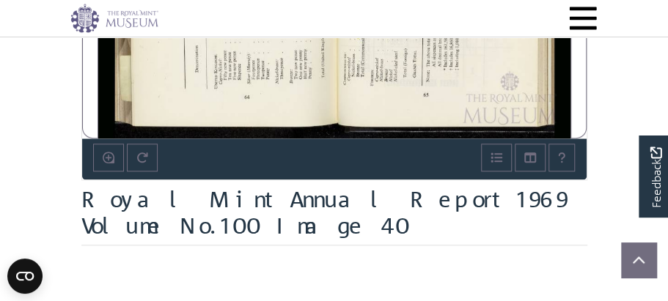
scroll to position [520, 0]
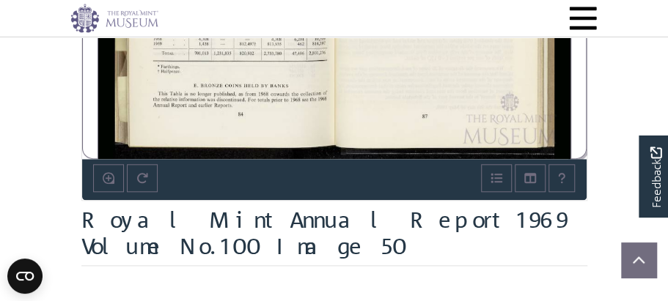
scroll to position [514, 0]
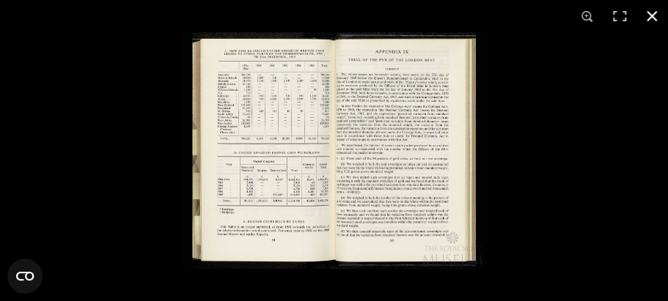
click at [650, 16] on button at bounding box center [651, 16] width 32 height 32
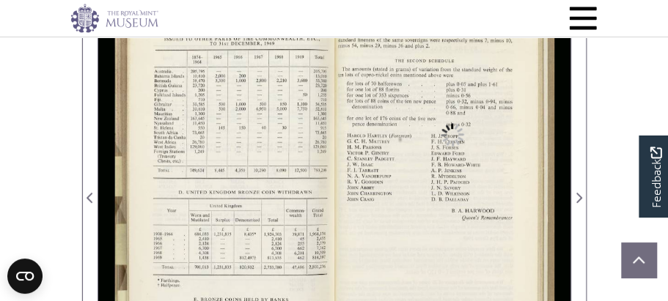
scroll to position [296, 0]
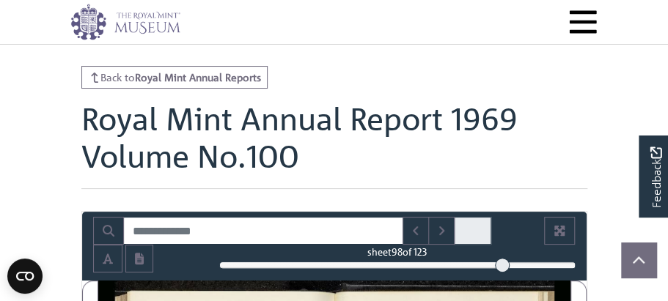
scroll to position [0, 0]
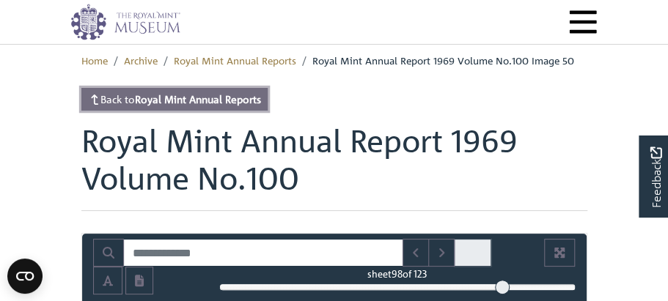
click at [261, 106] on strong "Royal Mint Annual Reports" at bounding box center [198, 98] width 126 height 13
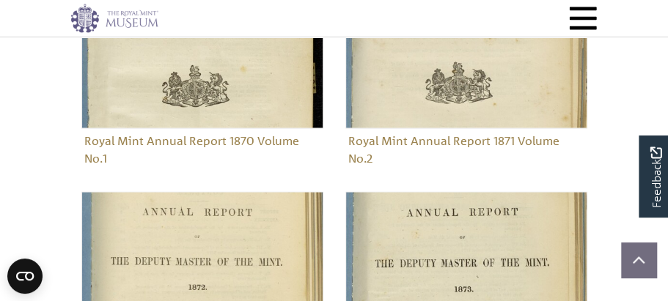
scroll to position [989, 0]
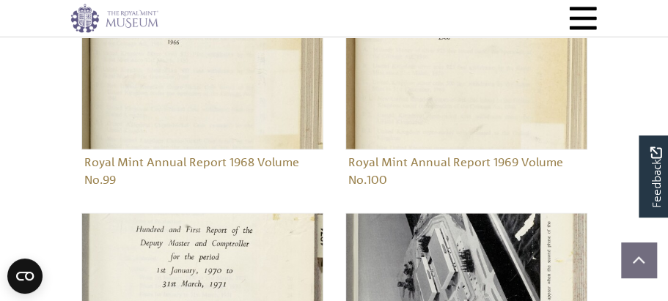
scroll to position [969, 0]
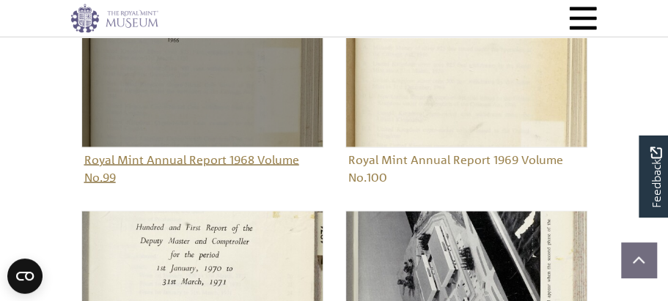
click at [157, 147] on img "Sub-collection" at bounding box center [202, 26] width 242 height 242
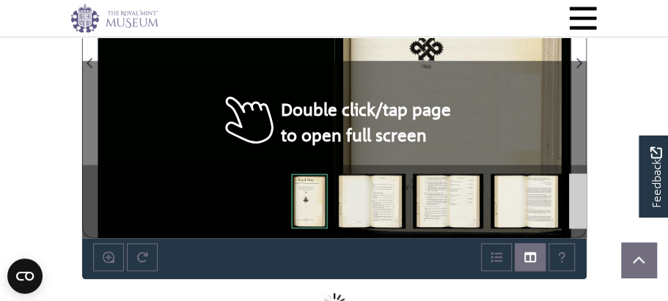
scroll to position [434, 0]
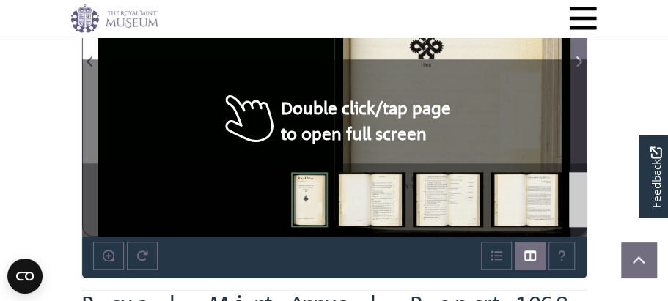
click at [581, 67] on icon "Next Page" at bounding box center [578, 61] width 6 height 10
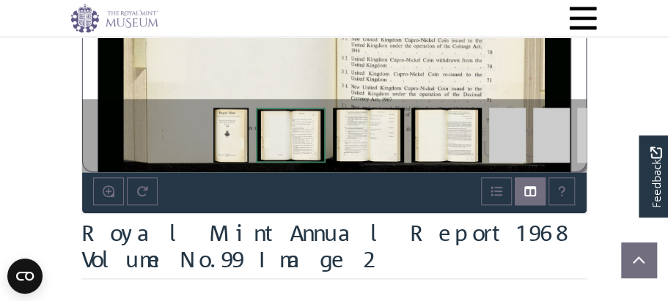
scroll to position [500, 0]
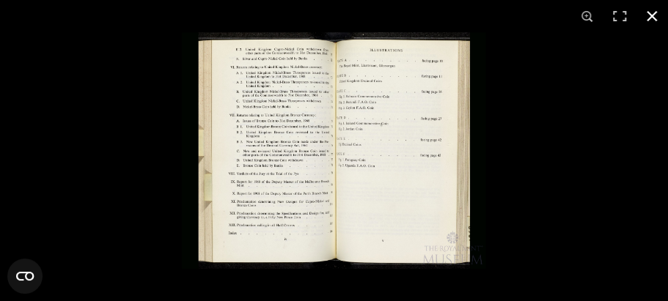
click at [653, 16] on button at bounding box center [651, 16] width 32 height 32
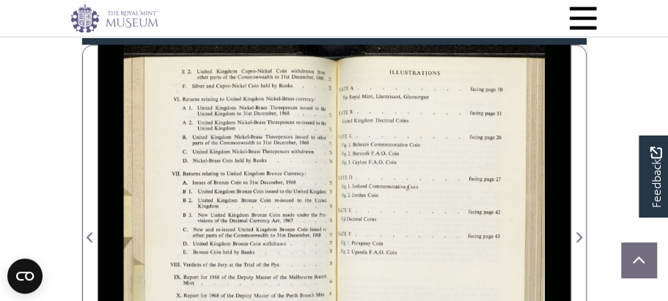
scroll to position [258, 0]
click at [451, 67] on div at bounding box center [459, 56] width 151 height 22
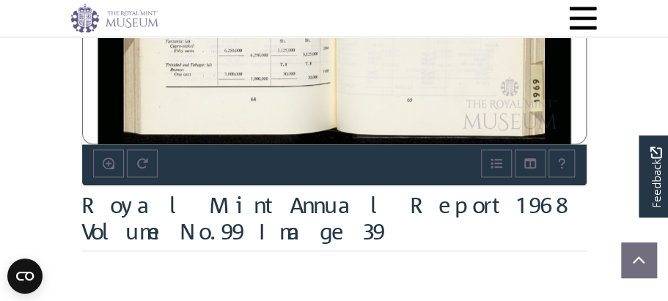
scroll to position [529, 0]
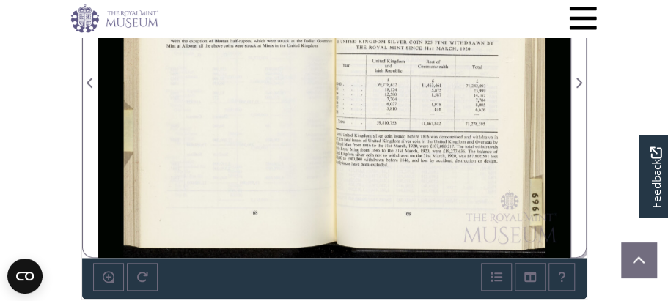
scroll to position [415, 0]
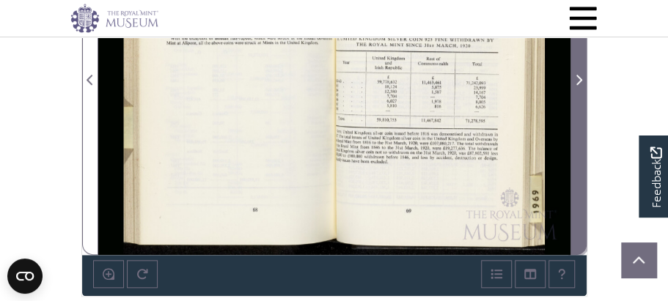
click at [580, 85] on icon "Next Page" at bounding box center [578, 80] width 6 height 10
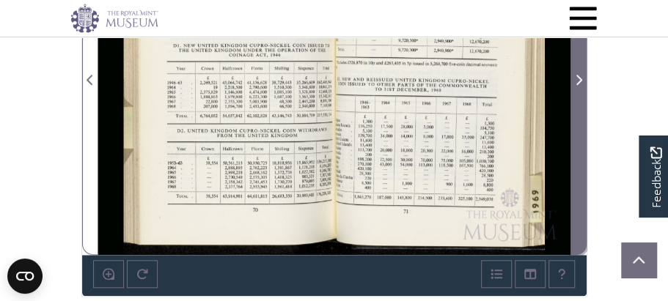
click at [580, 85] on icon "Next Page" at bounding box center [578, 80] width 6 height 10
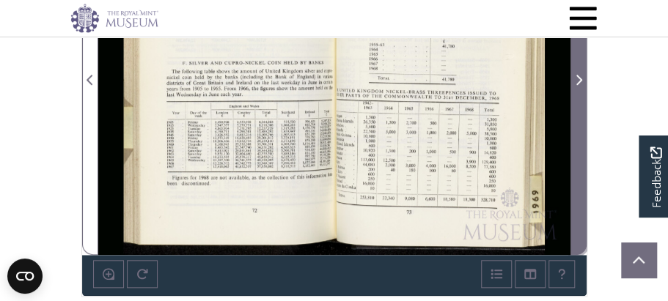
click at [580, 85] on icon "Next Page" at bounding box center [578, 80] width 6 height 10
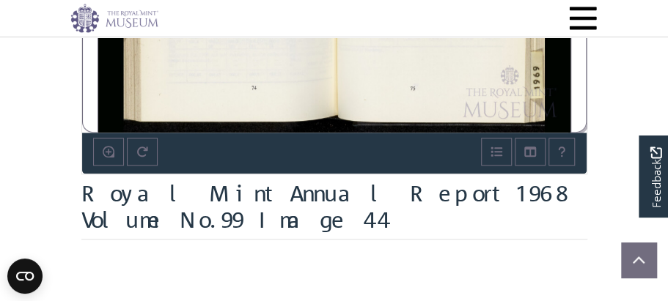
scroll to position [538, 0]
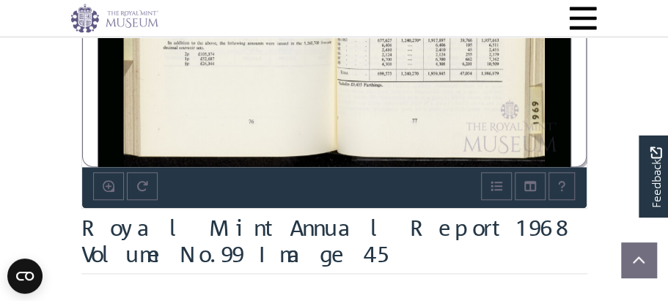
scroll to position [506, 0]
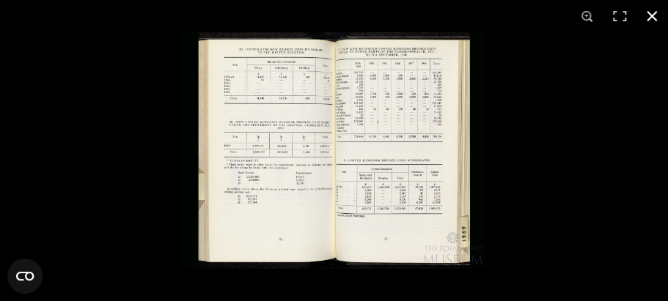
click at [650, 17] on button at bounding box center [651, 16] width 32 height 32
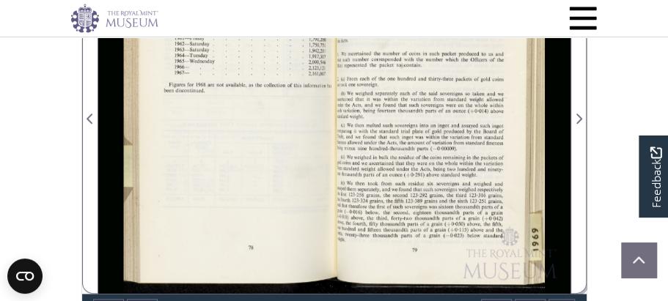
scroll to position [378, 0]
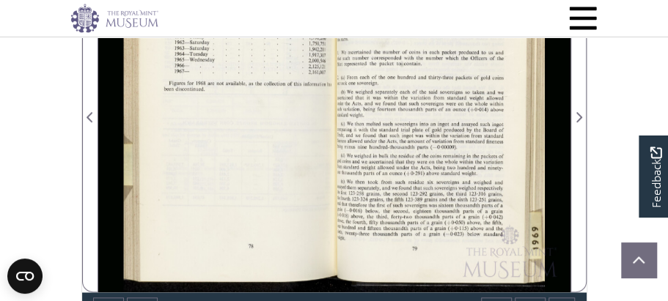
click at [243, 181] on div at bounding box center [216, 109] width 236 height 368
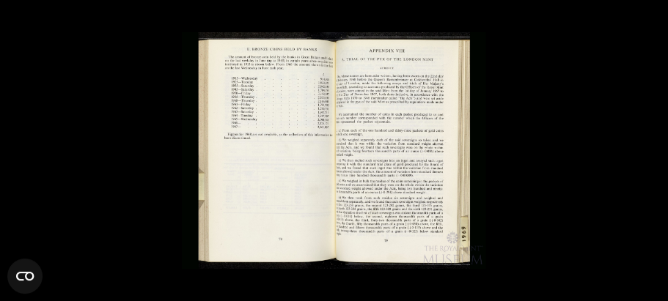
click at [270, 118] on img at bounding box center [334, 150] width 304 height 237
